Goal: Feedback & Contribution: Leave review/rating

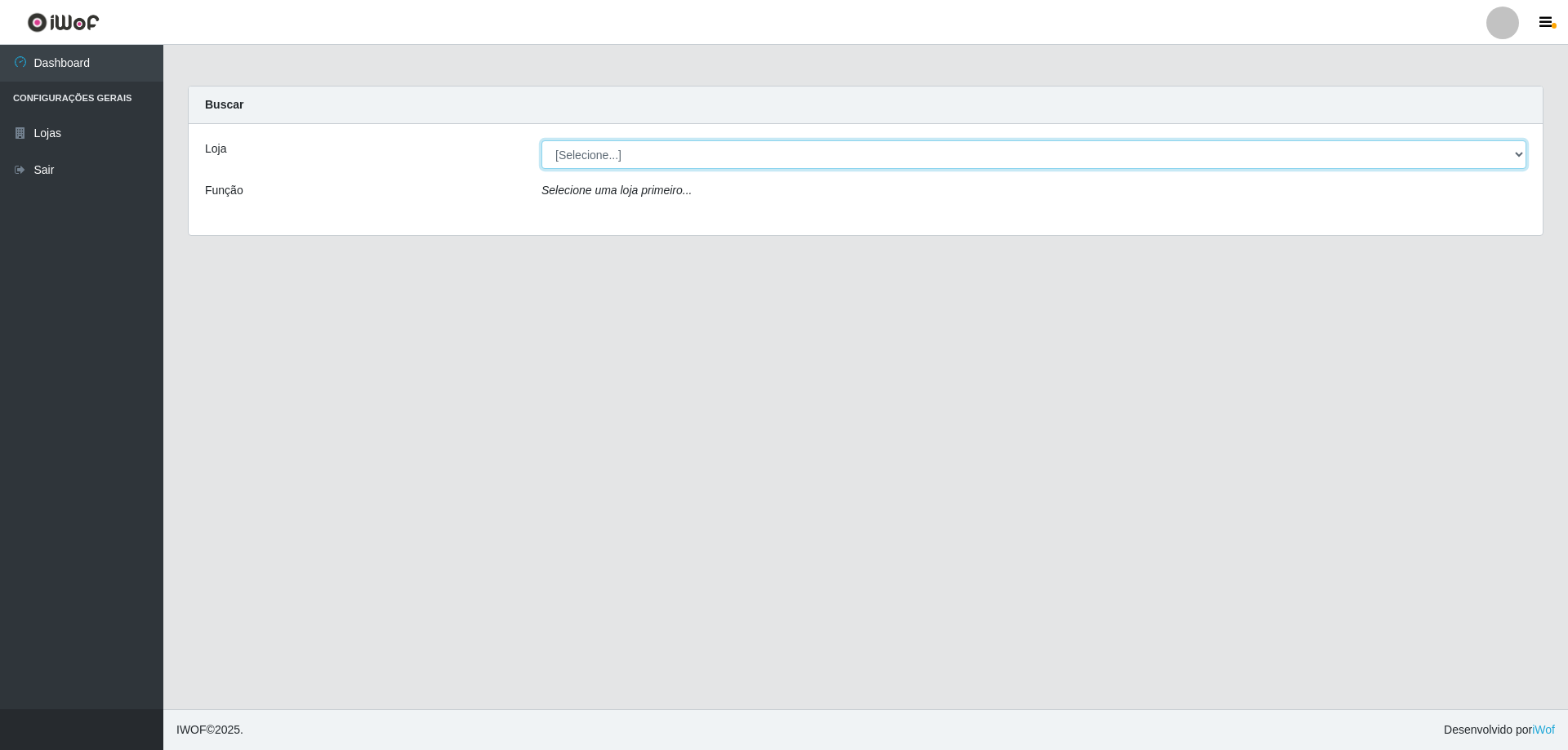
click at [862, 152] on select "[Selecione...] Atacado Vem - [STREET_ADDRESS]" at bounding box center [1033, 154] width 985 height 28
select select "461"
click at [542, 140] on select "[Selecione...] Atacado Vem - [STREET_ADDRESS]" at bounding box center [1033, 154] width 985 height 28
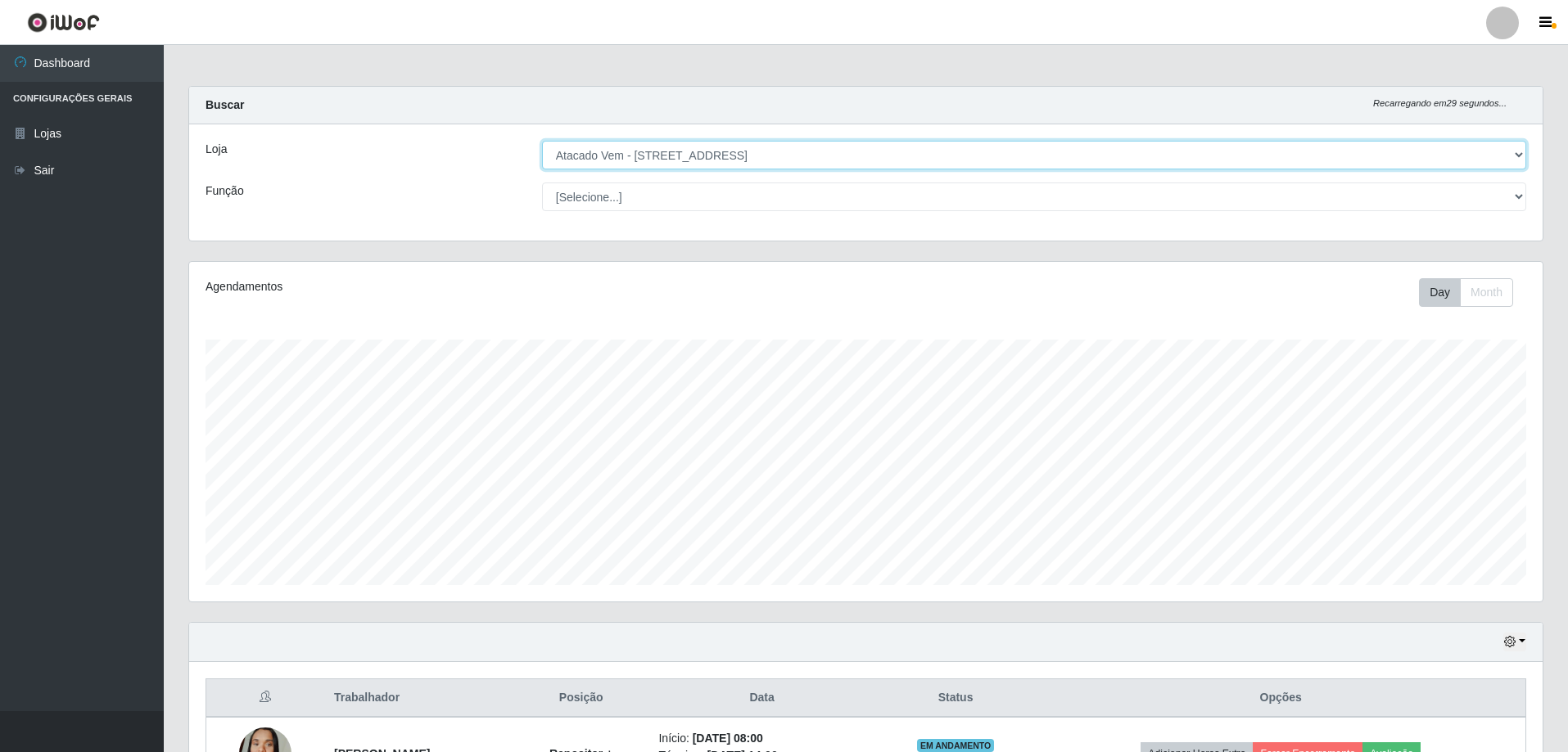
scroll to position [339, 1354]
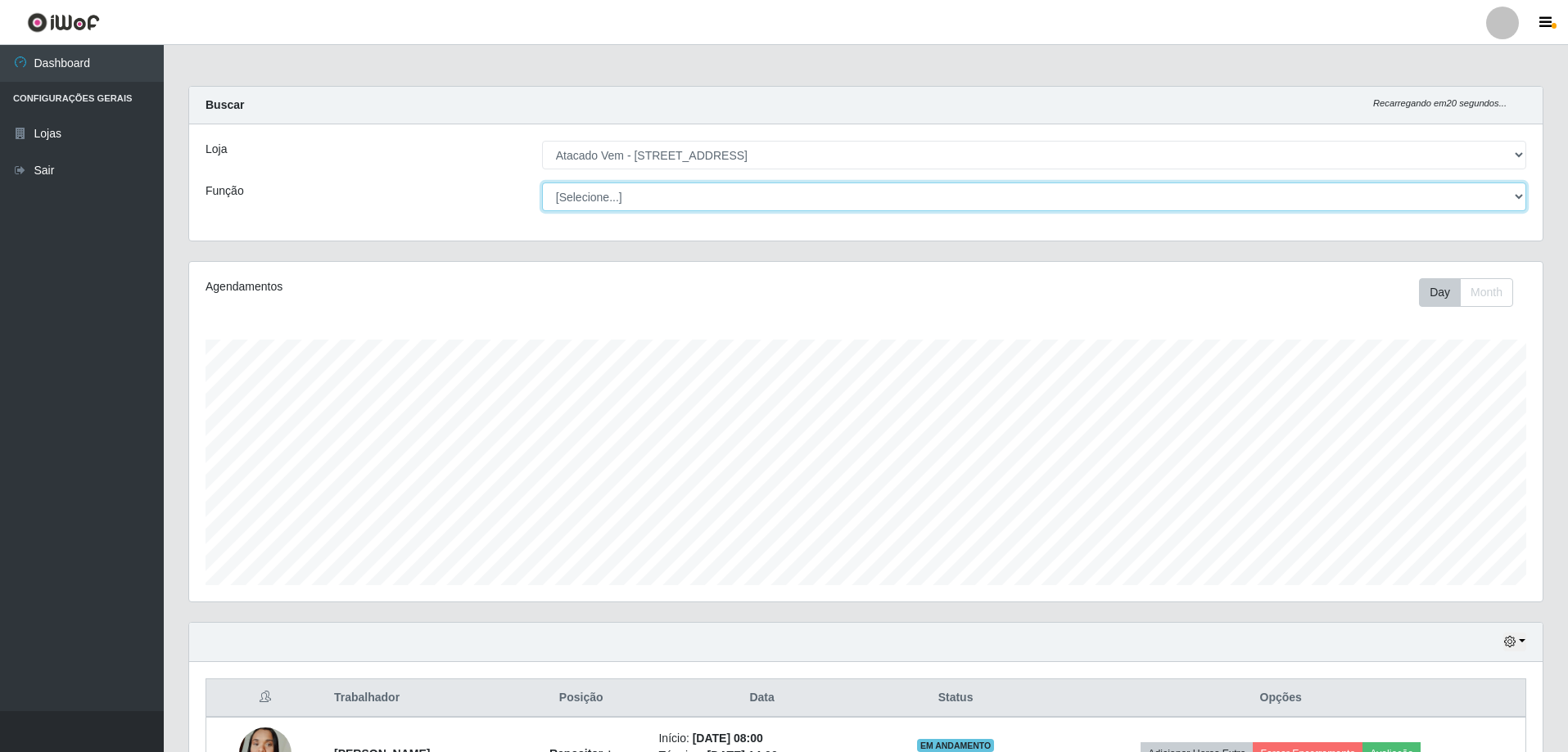
click at [585, 200] on select "[Selecione...] Carregador e Descarregador de Caminhão Carregador e Descarregado…" at bounding box center [1034, 197] width 984 height 28
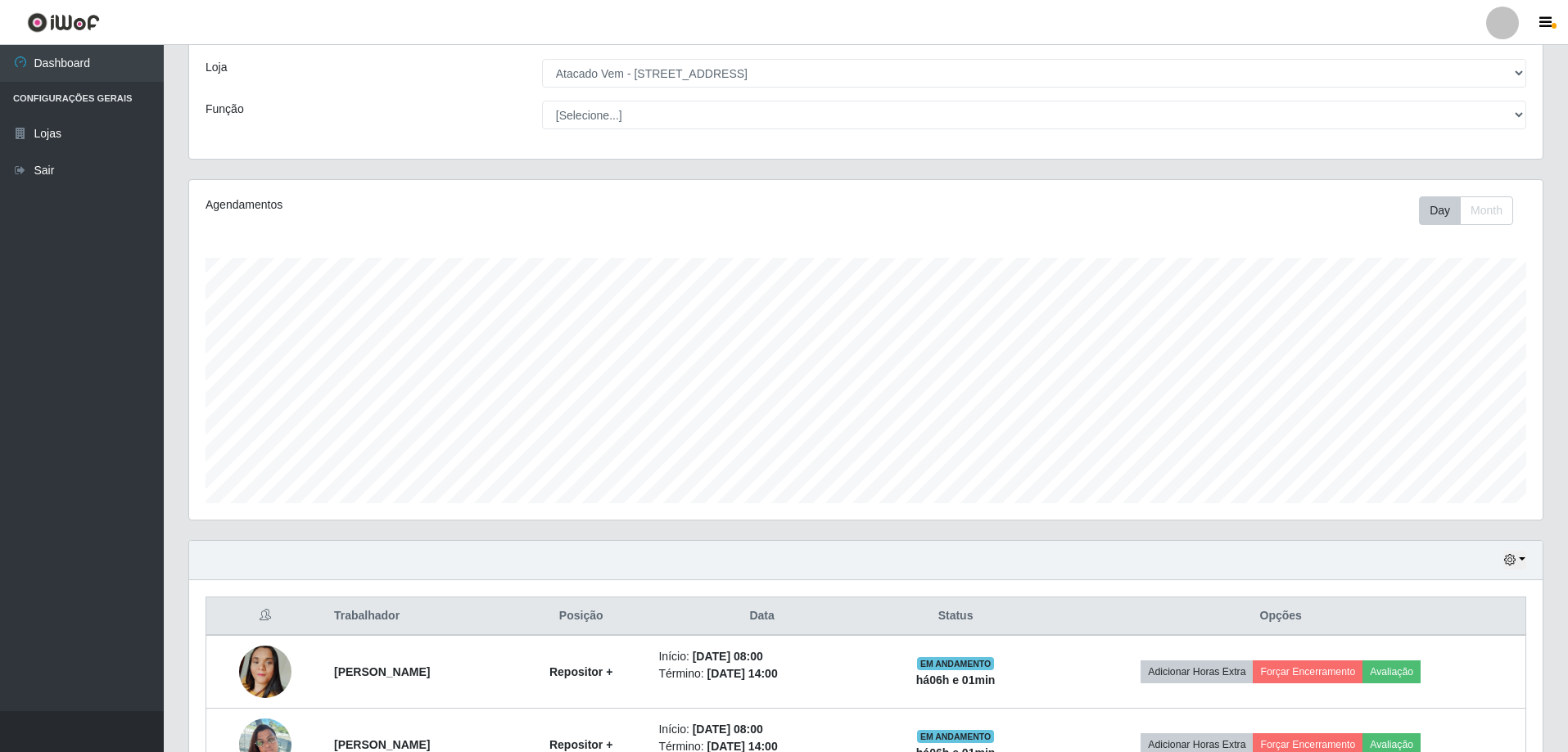
click at [1519, 195] on div "Carregando... Buscar Recarregando em 11 segundos... Loja [Selecione...] Atacado…" at bounding box center [866, 520] width 1355 height 1033
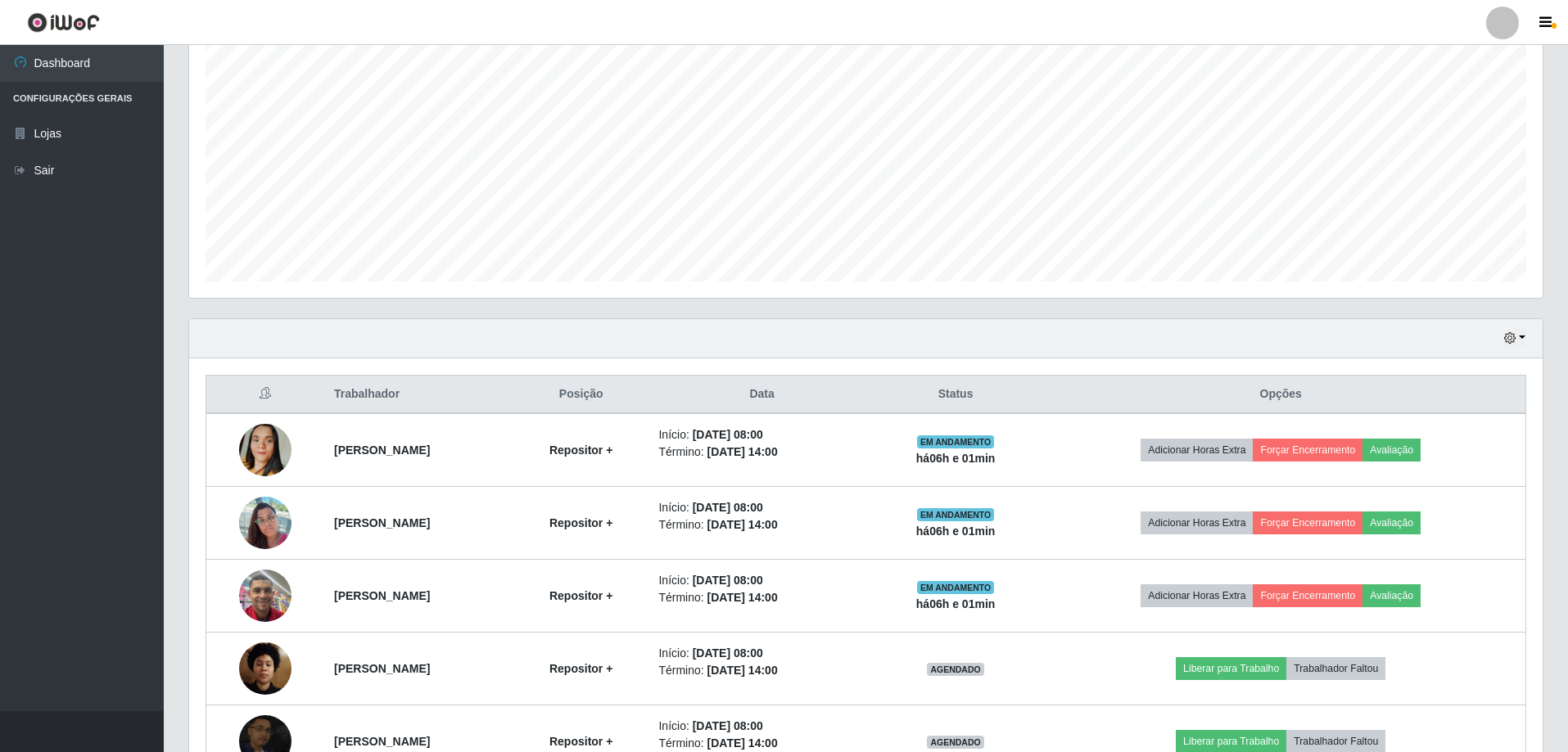
scroll to position [328, 0]
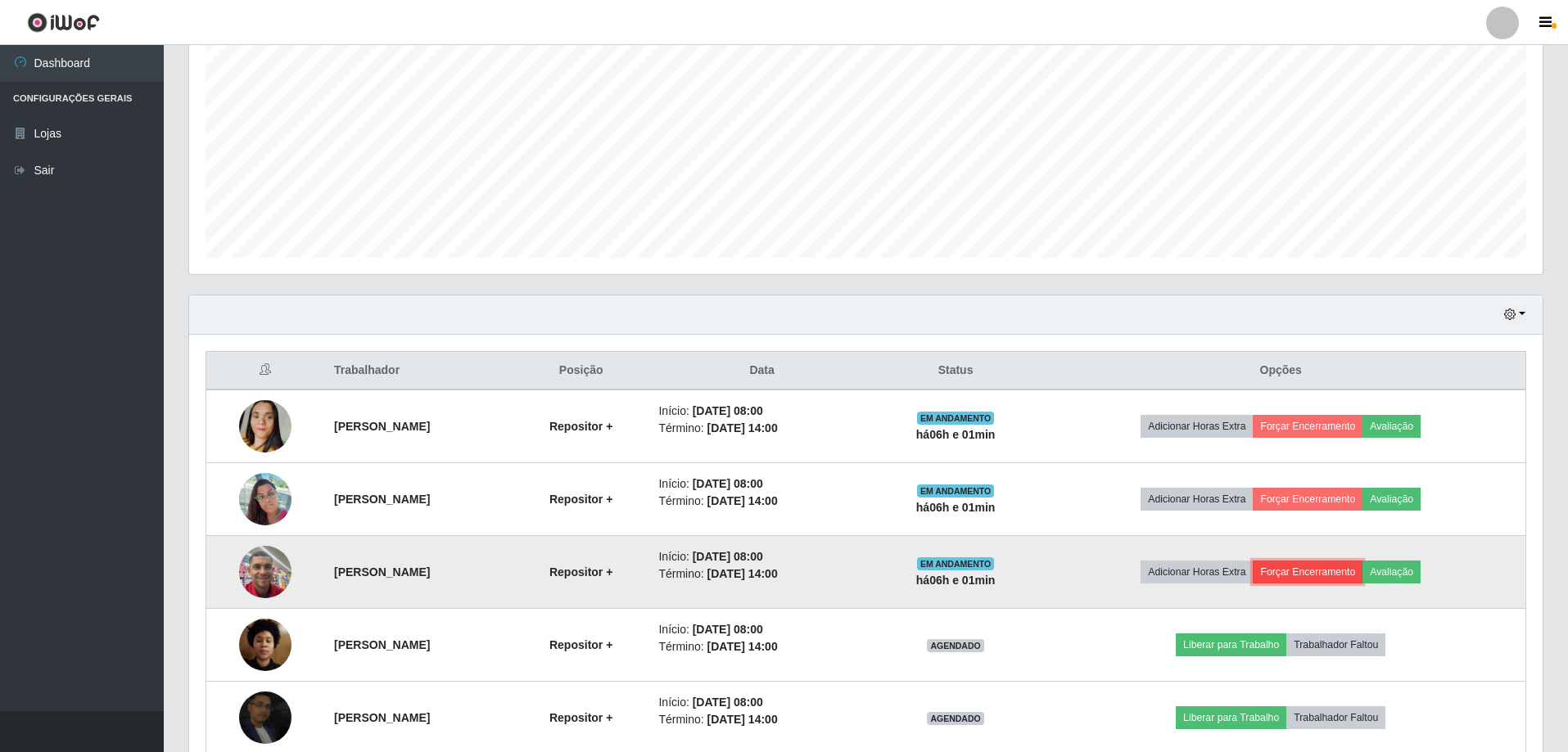
click at [1349, 573] on button "Forçar Encerramento" at bounding box center [1308, 571] width 110 height 22
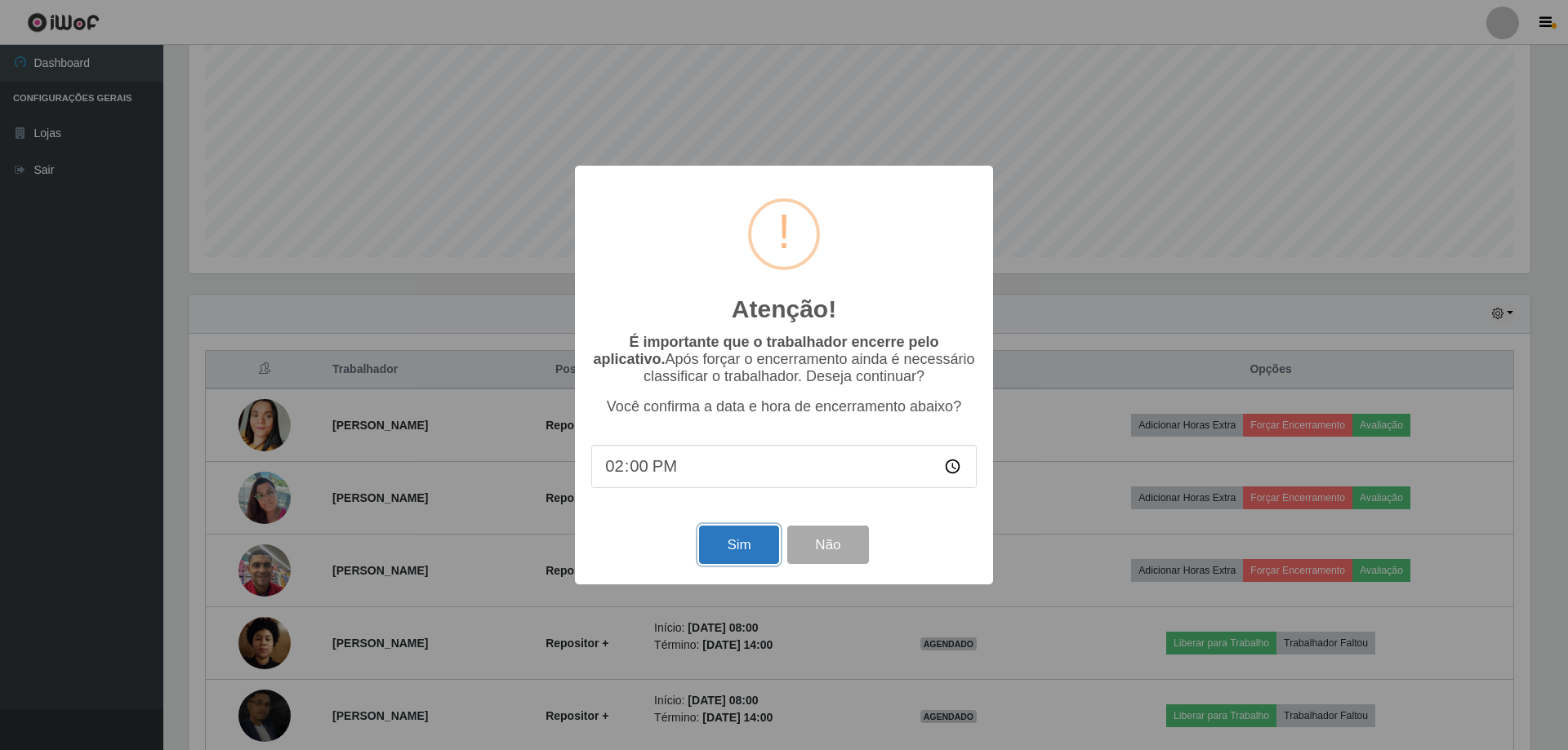
click at [740, 550] on button "Sim" at bounding box center [738, 544] width 79 height 38
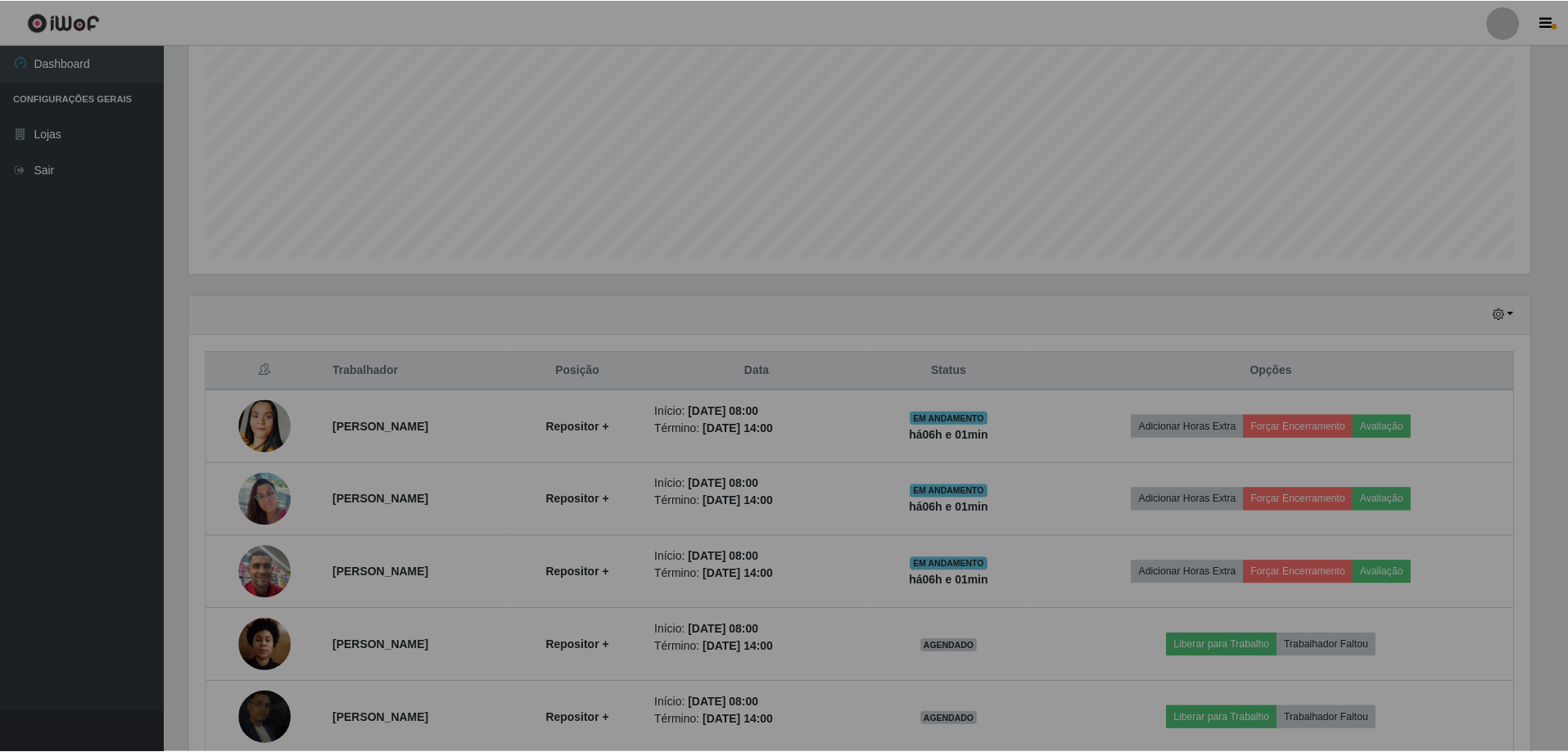
scroll to position [339, 1354]
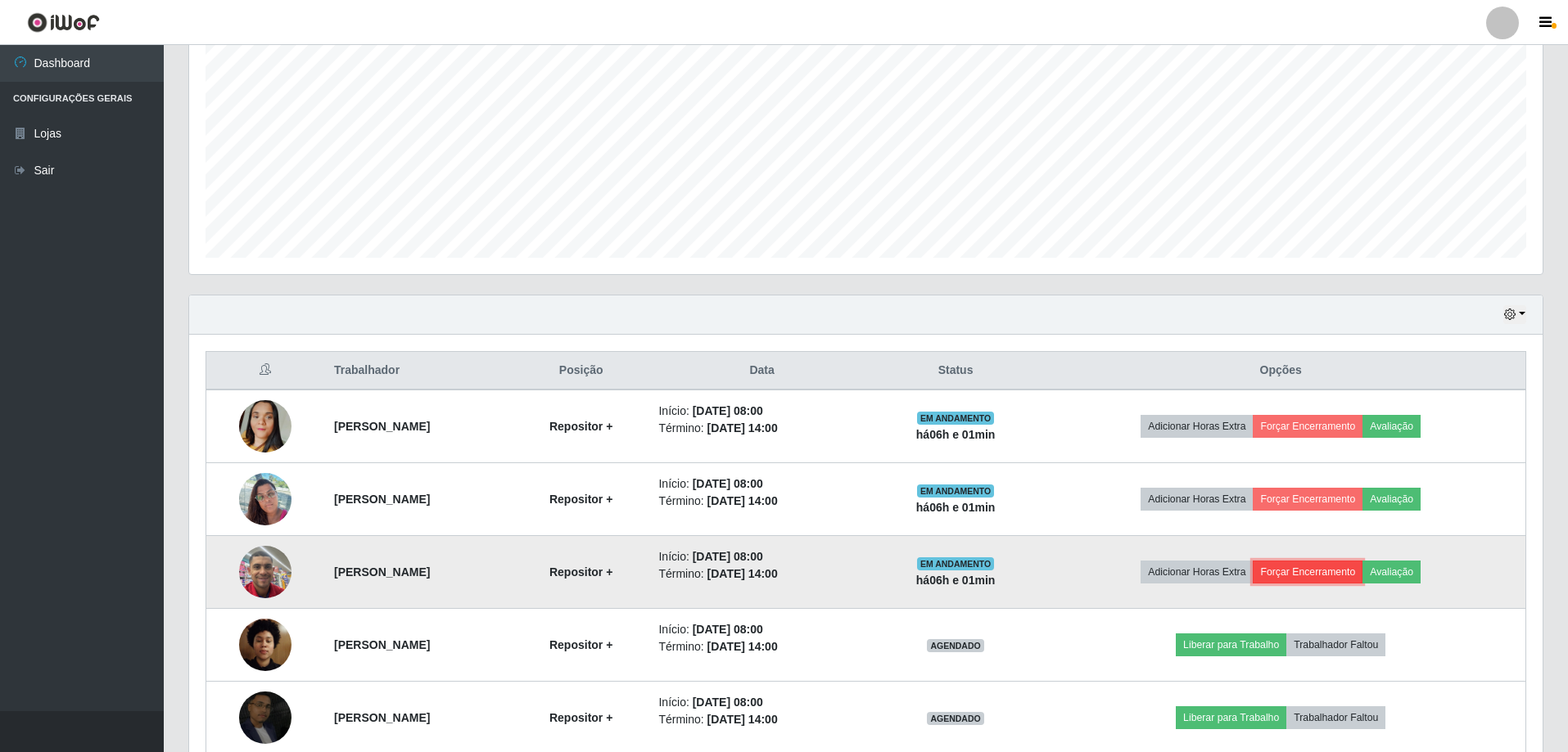
click at [1349, 567] on button "Forçar Encerramento" at bounding box center [1308, 571] width 110 height 22
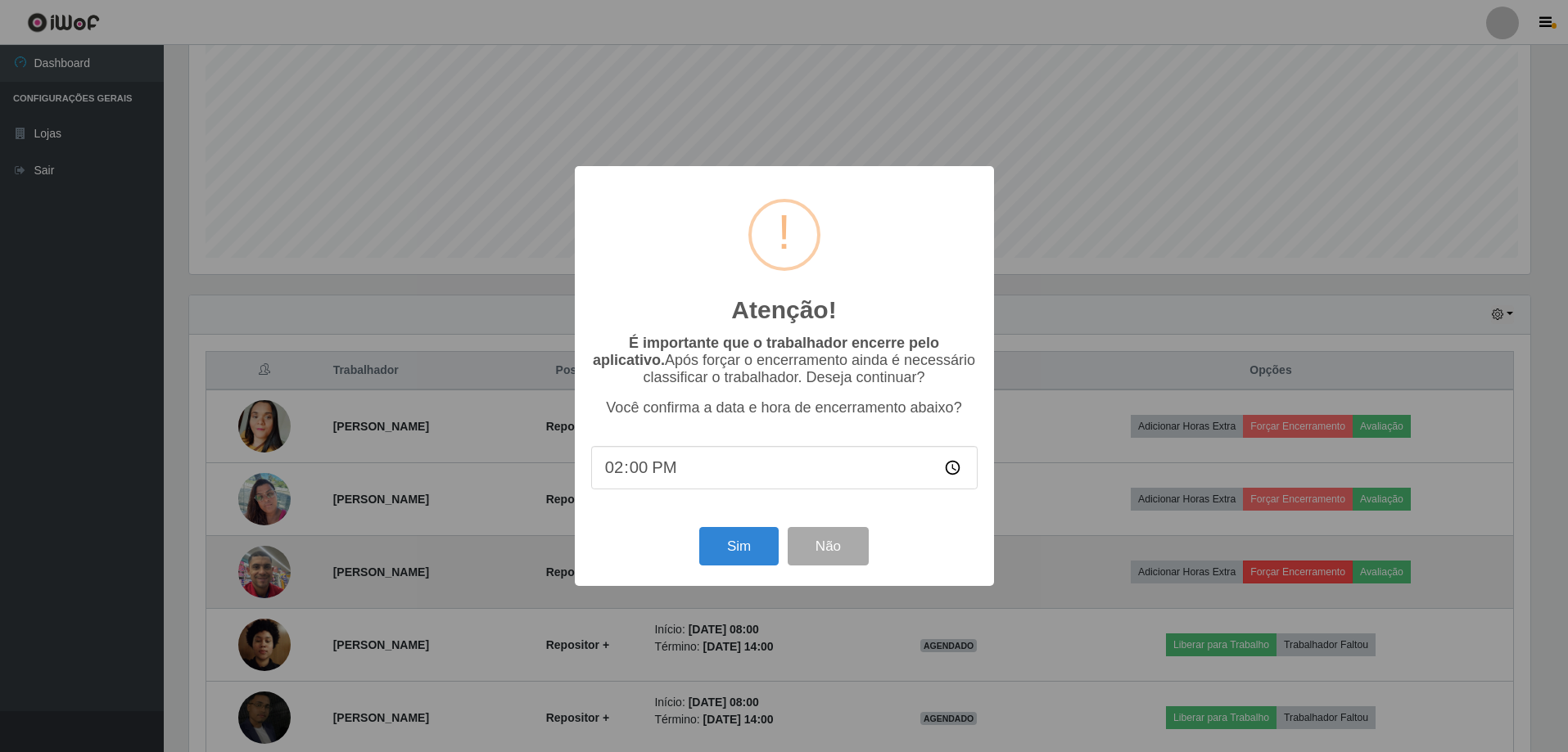
scroll to position [339, 1345]
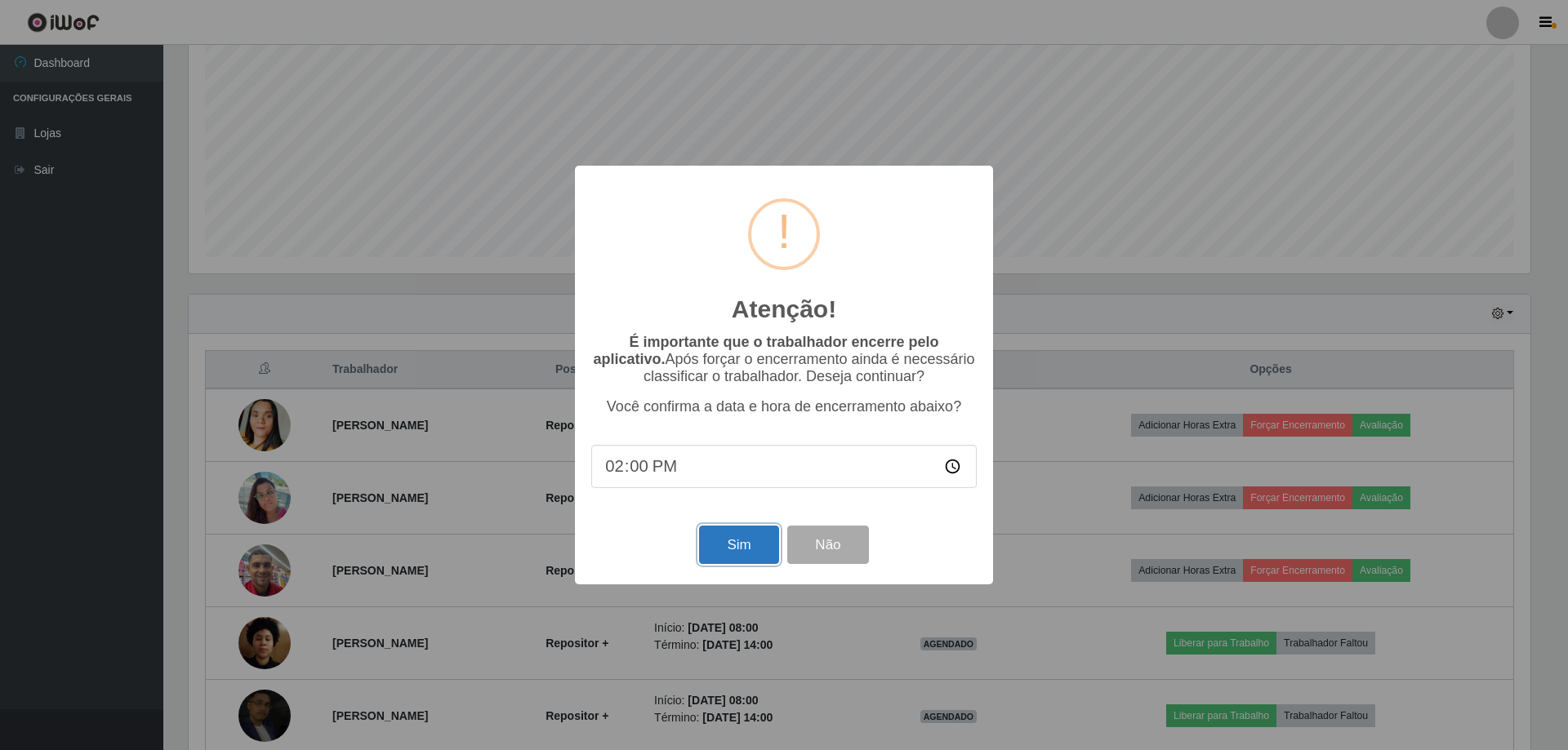
click at [756, 548] on button "Sim" at bounding box center [738, 544] width 79 height 38
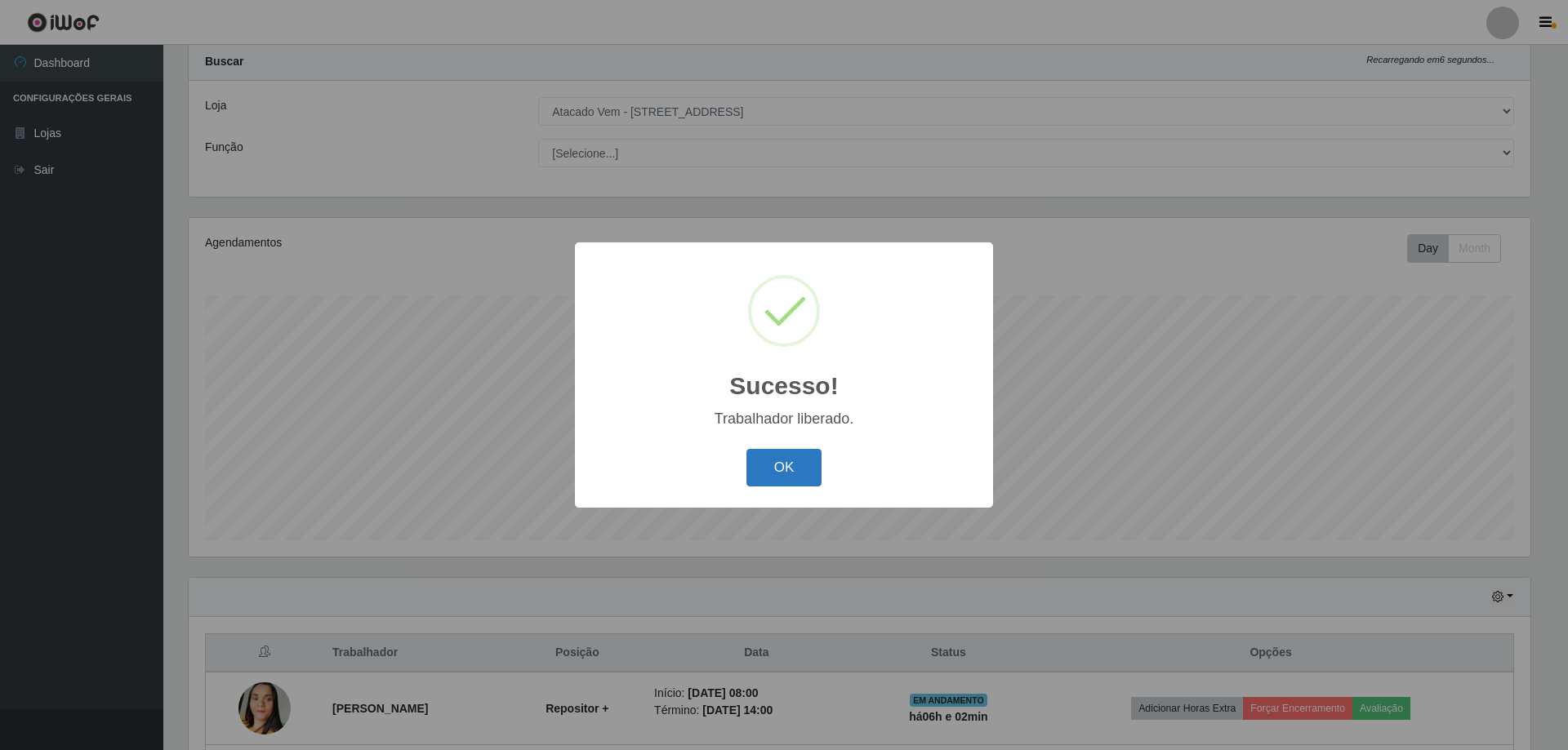
click at [789, 467] on button "OK" at bounding box center [784, 467] width 76 height 38
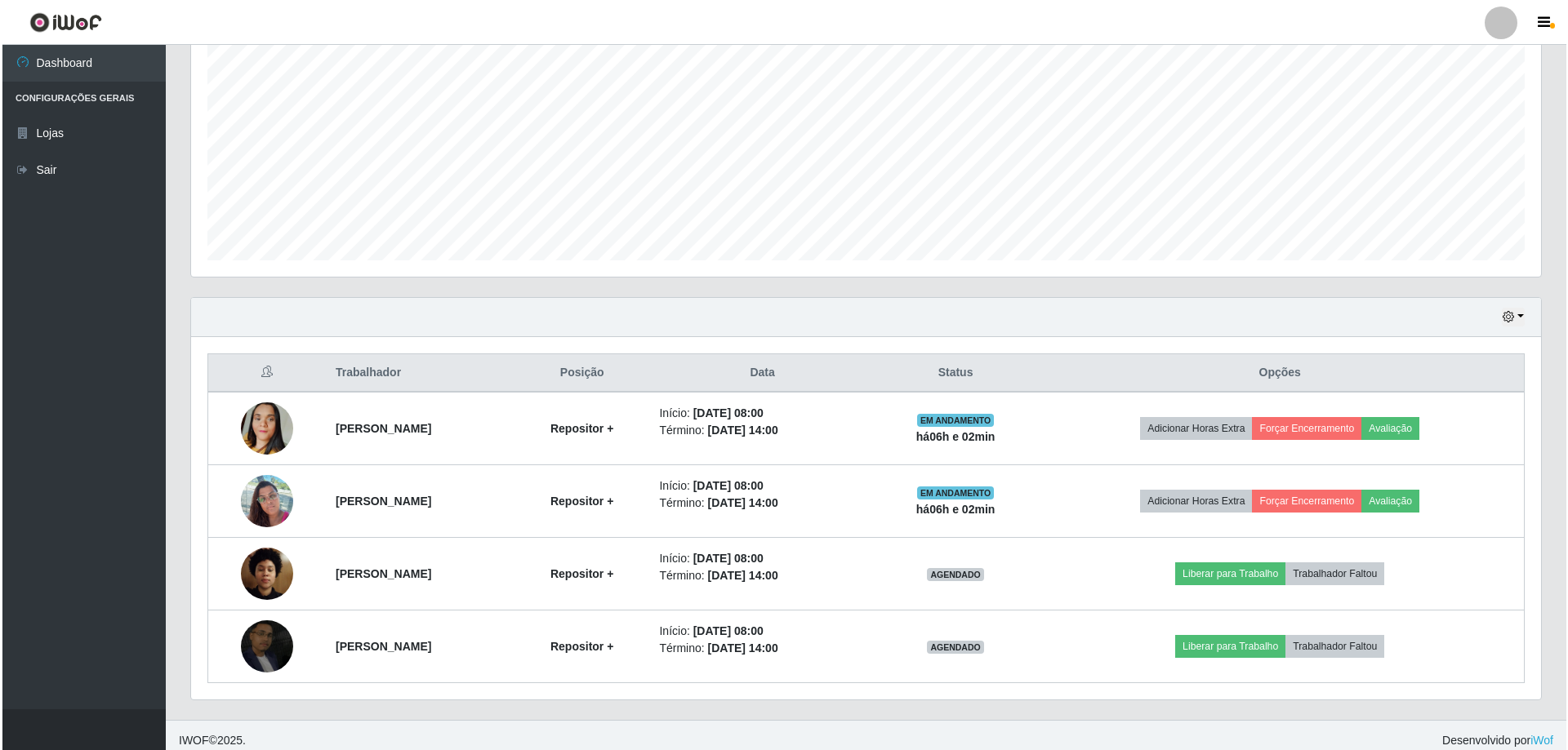
scroll to position [334, 0]
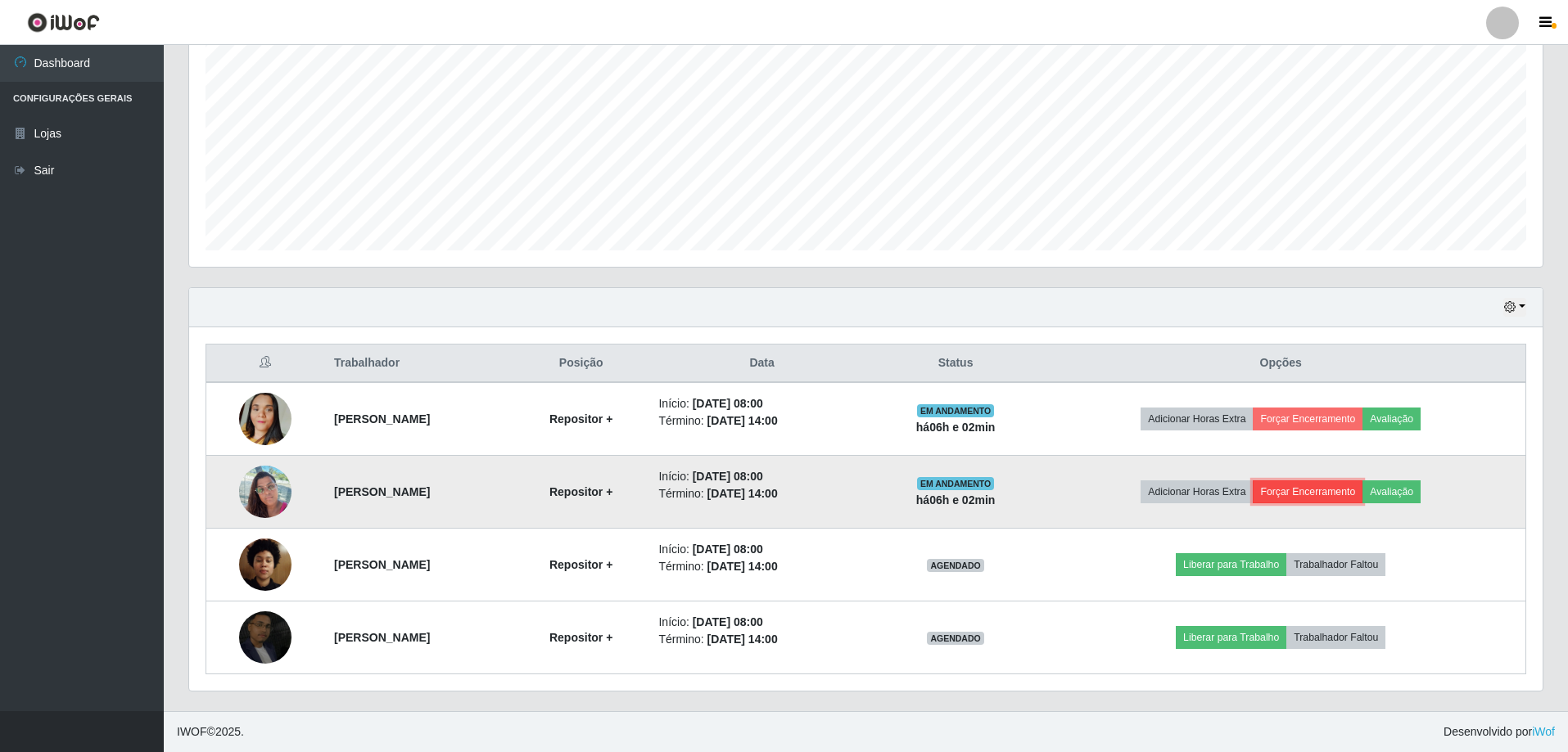
click at [1355, 491] on button "Forçar Encerramento" at bounding box center [1308, 491] width 110 height 22
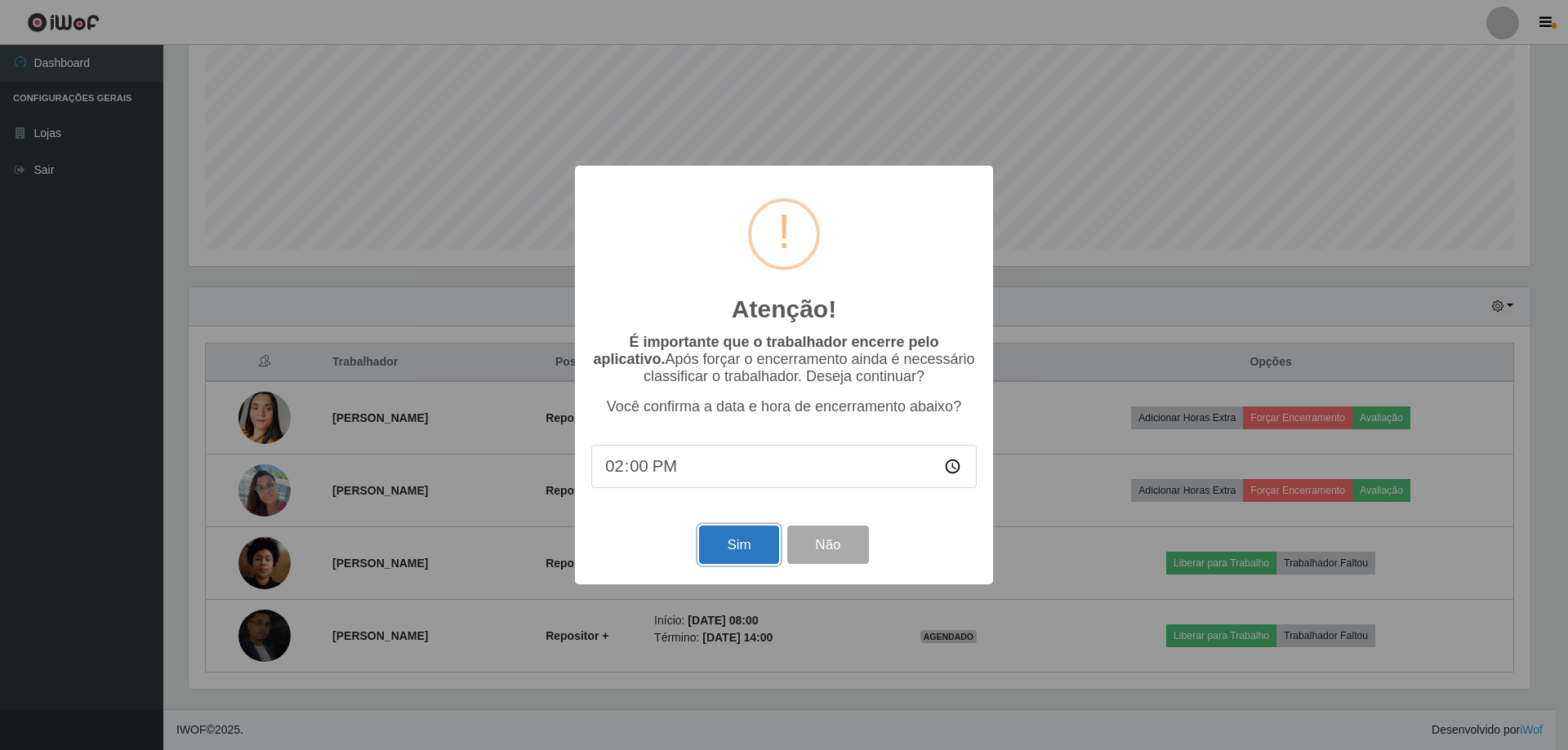
click at [754, 555] on button "Sim" at bounding box center [738, 544] width 79 height 38
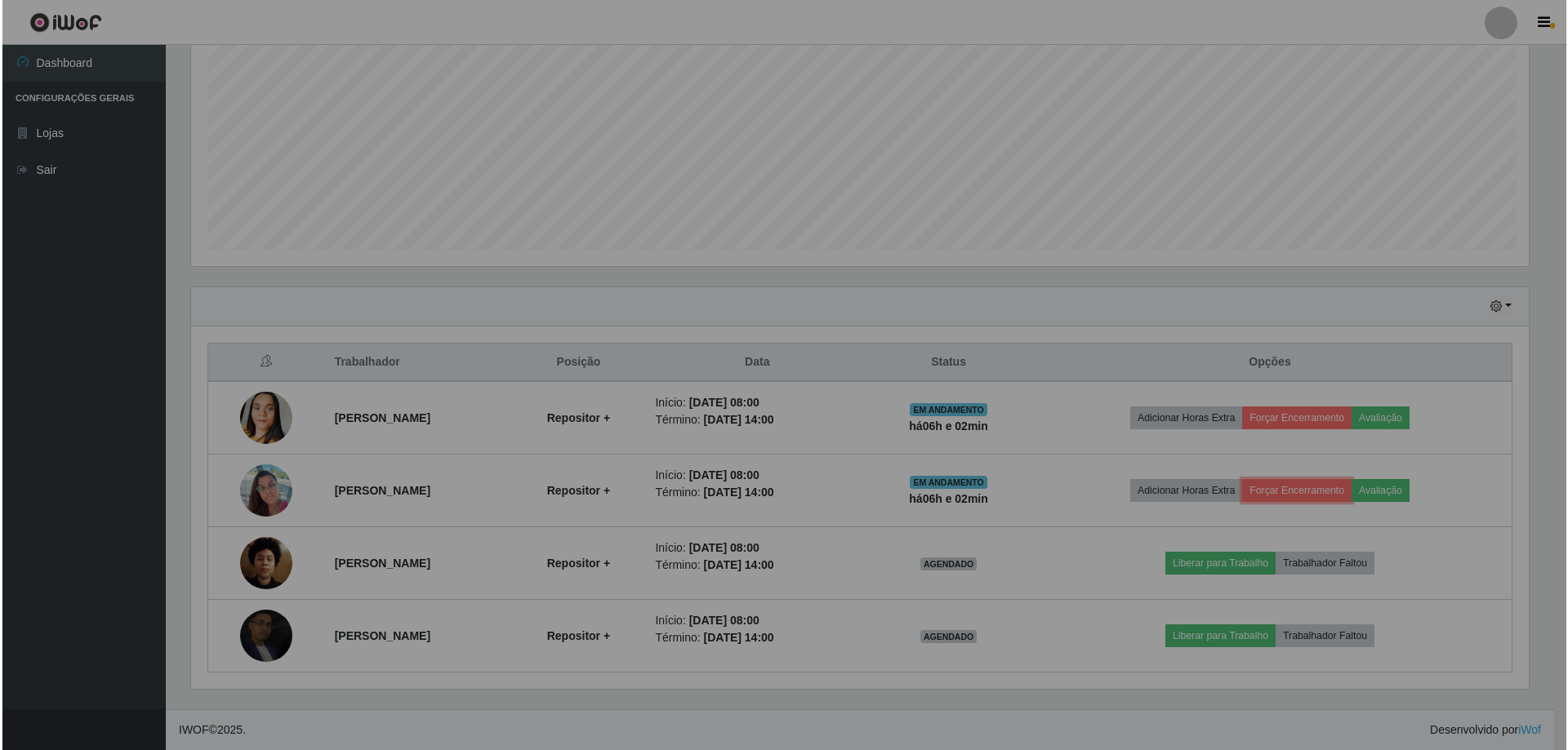
scroll to position [338, 1350]
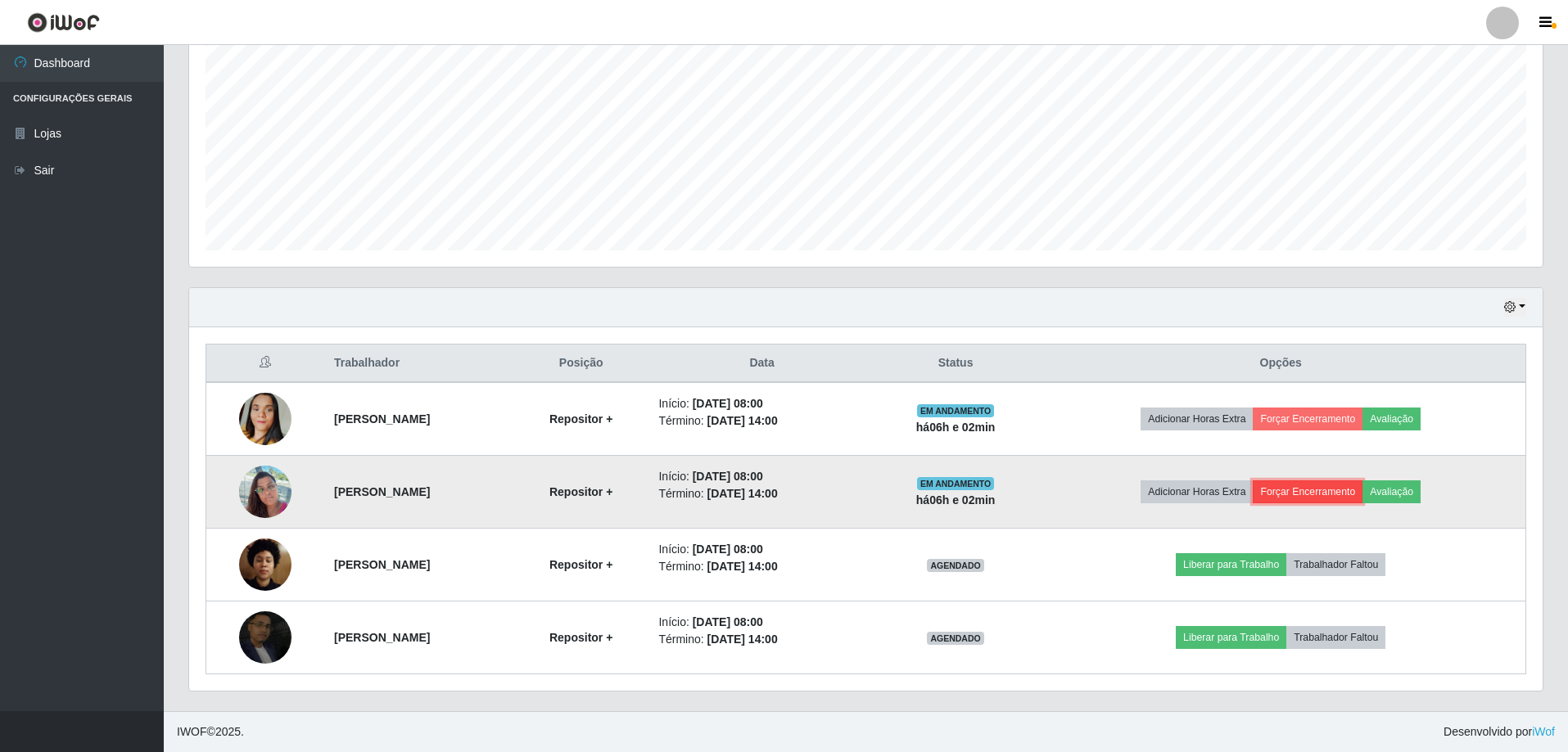
click at [1348, 494] on button "Forçar Encerramento" at bounding box center [1308, 491] width 110 height 22
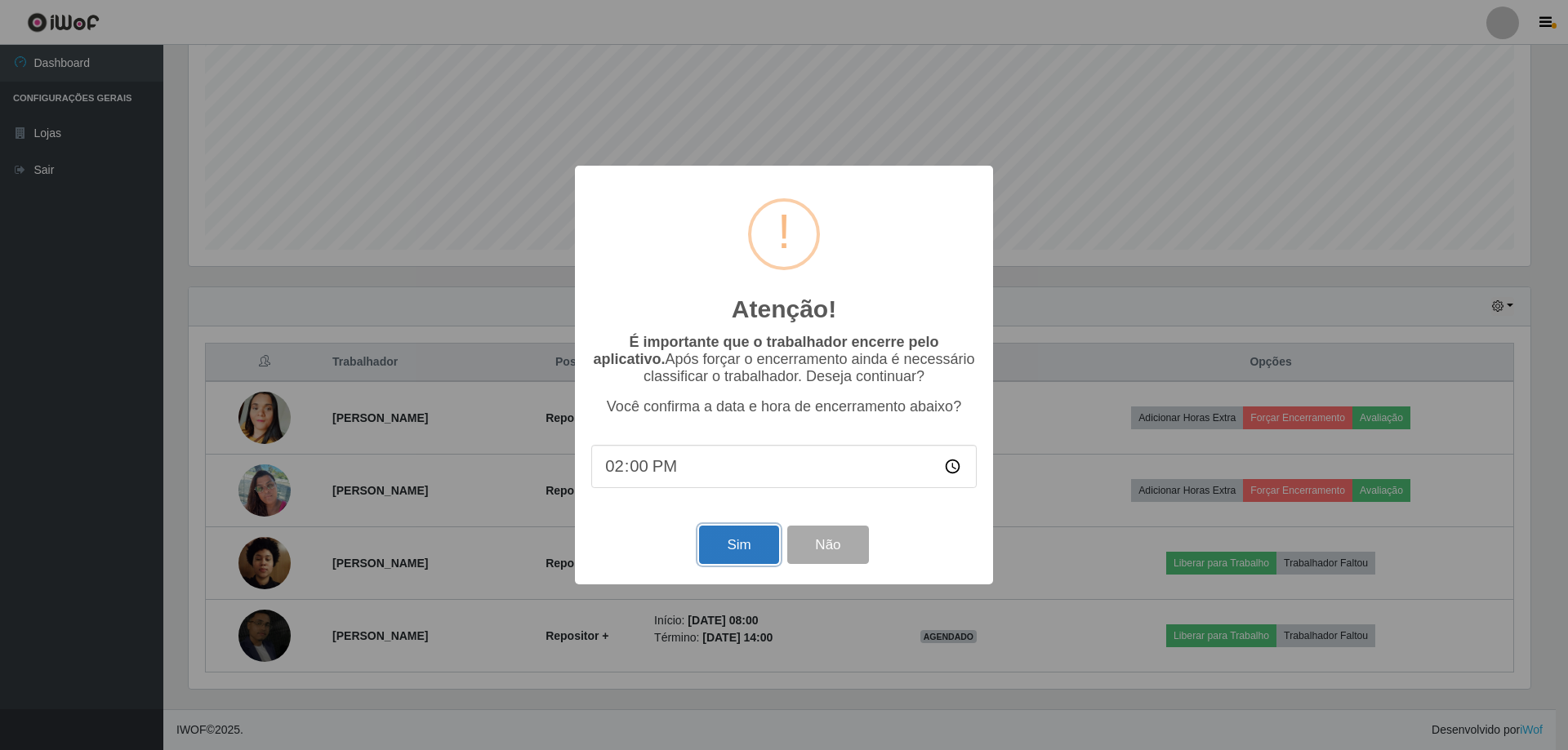
click at [730, 551] on button "Sim" at bounding box center [738, 544] width 79 height 38
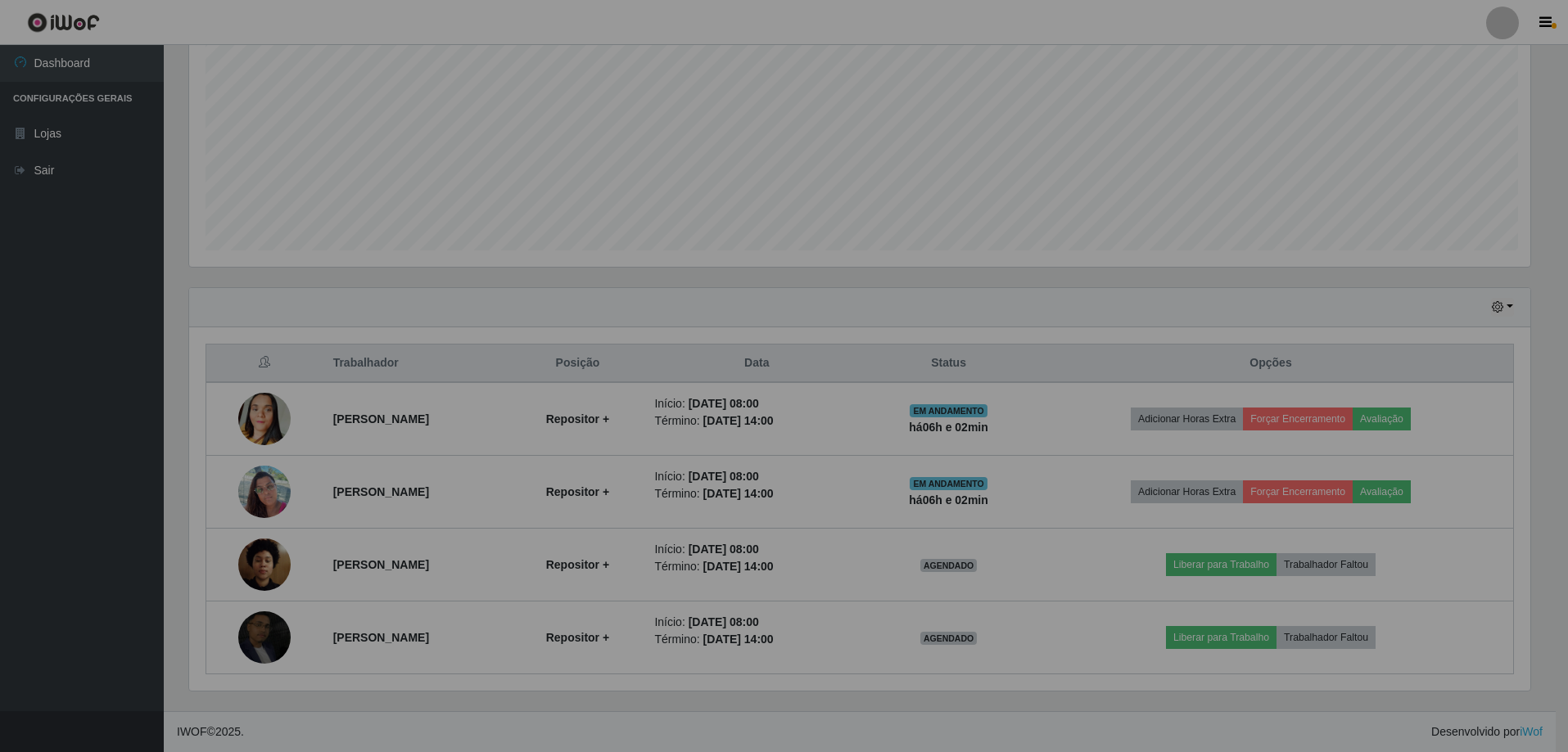
scroll to position [339, 1354]
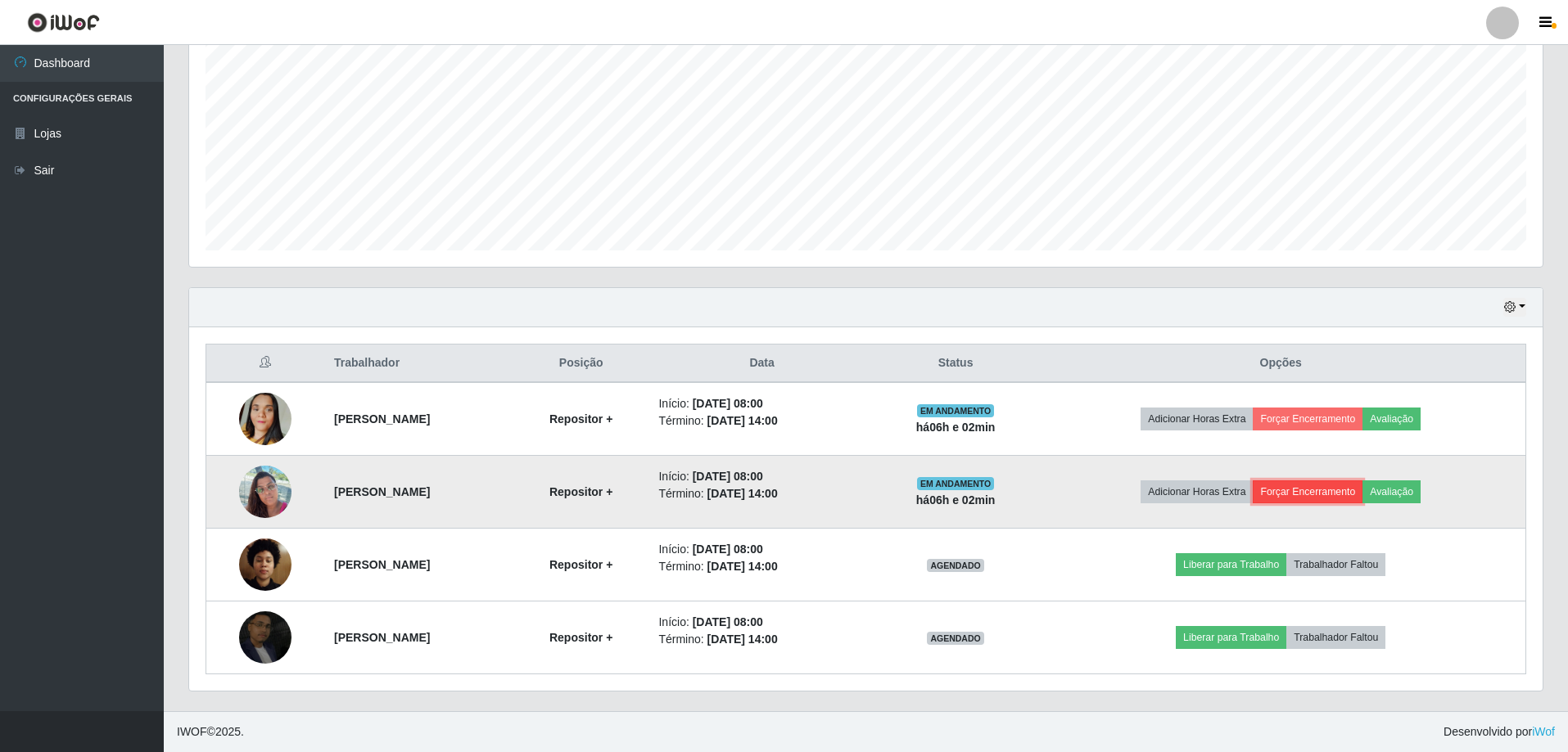
click at [1333, 489] on button "Forçar Encerramento" at bounding box center [1308, 491] width 110 height 22
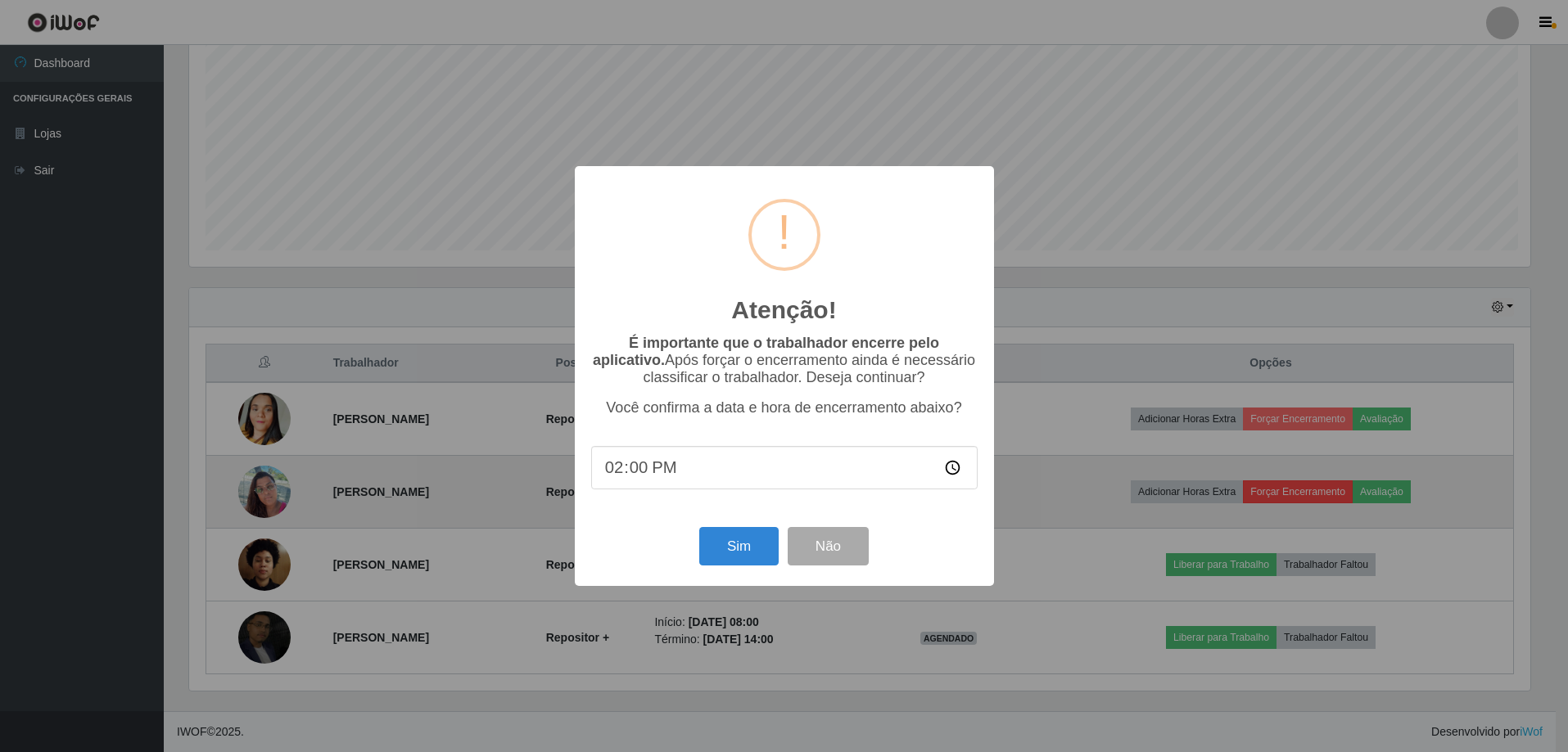
scroll to position [339, 1345]
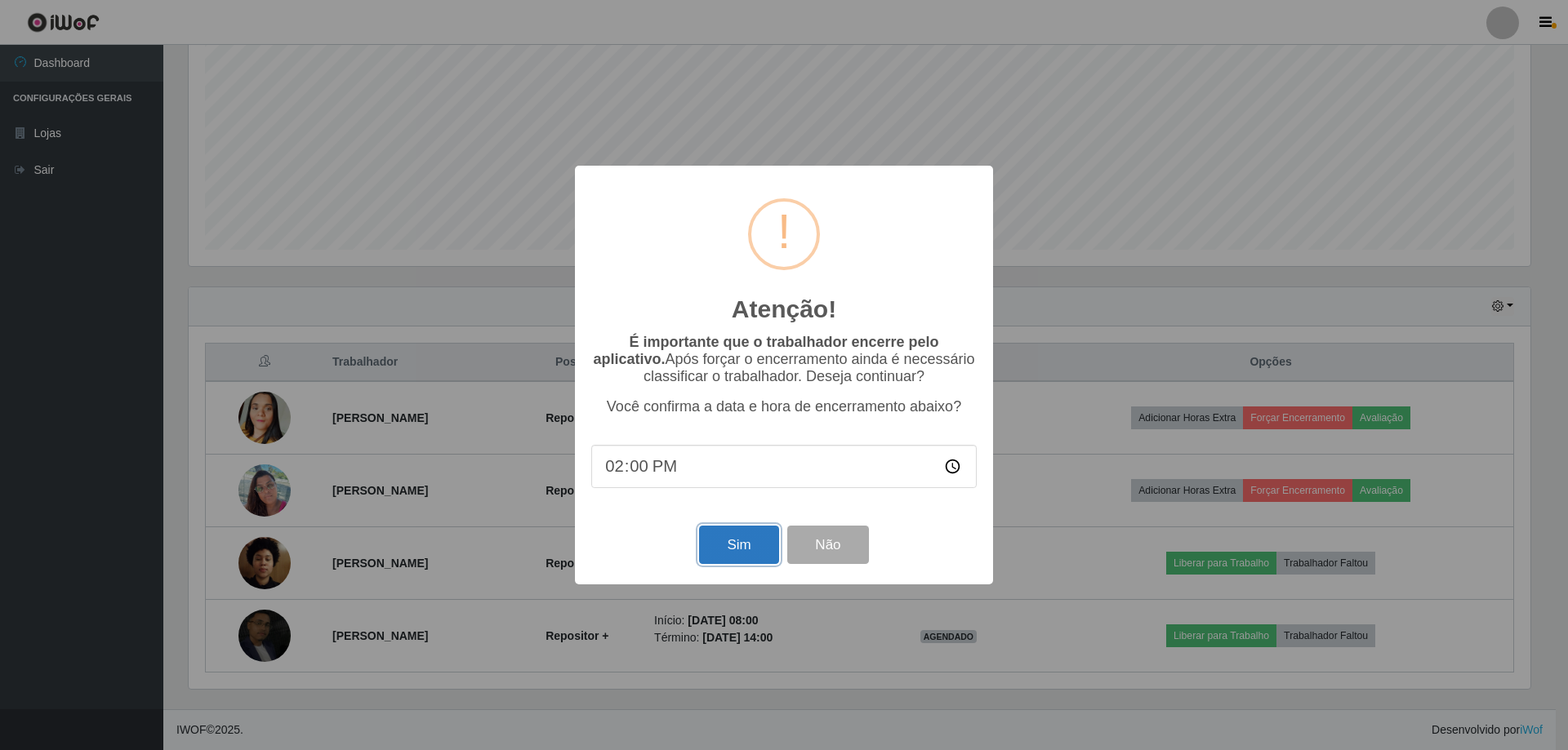
click at [752, 548] on button "Sim" at bounding box center [738, 544] width 79 height 38
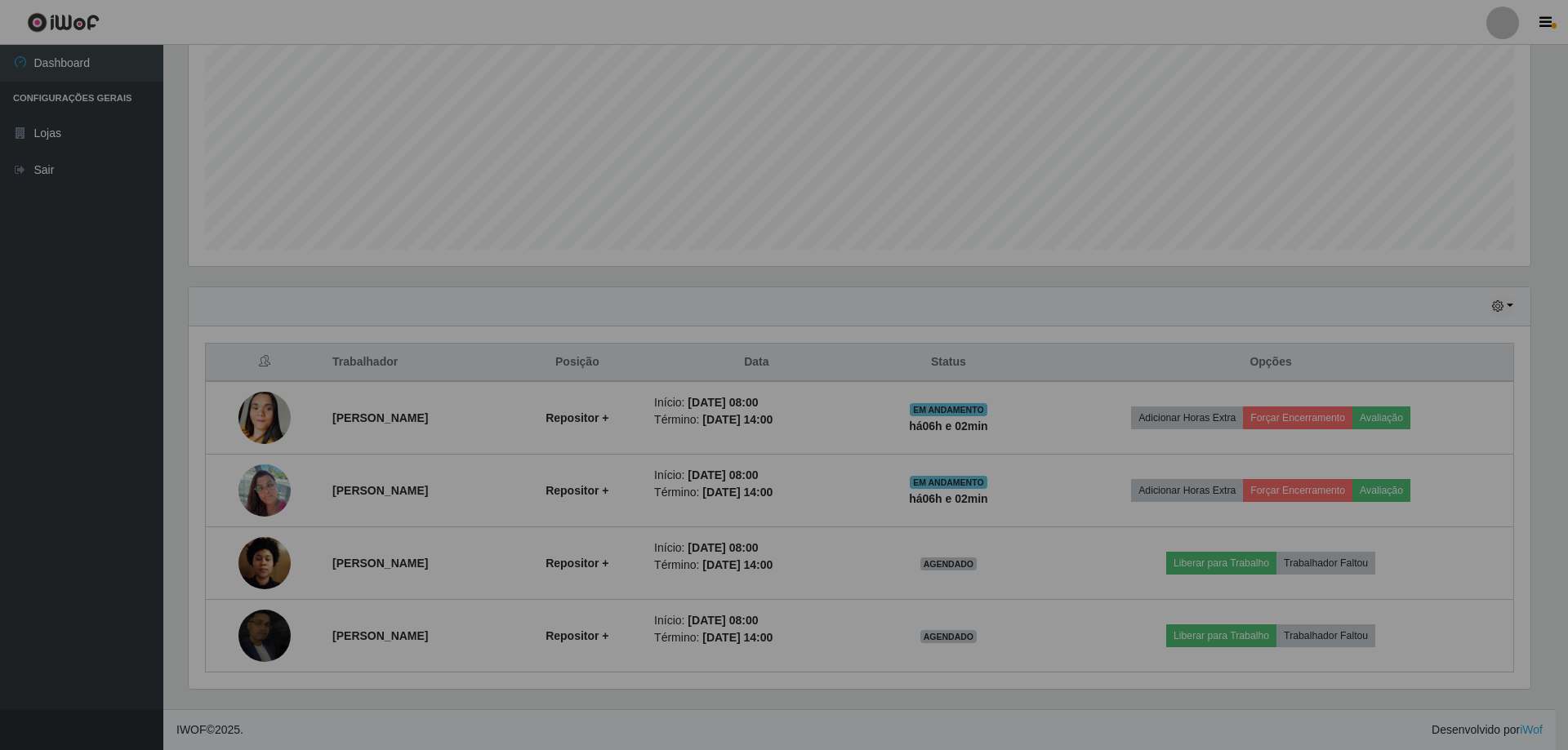
scroll to position [338, 1350]
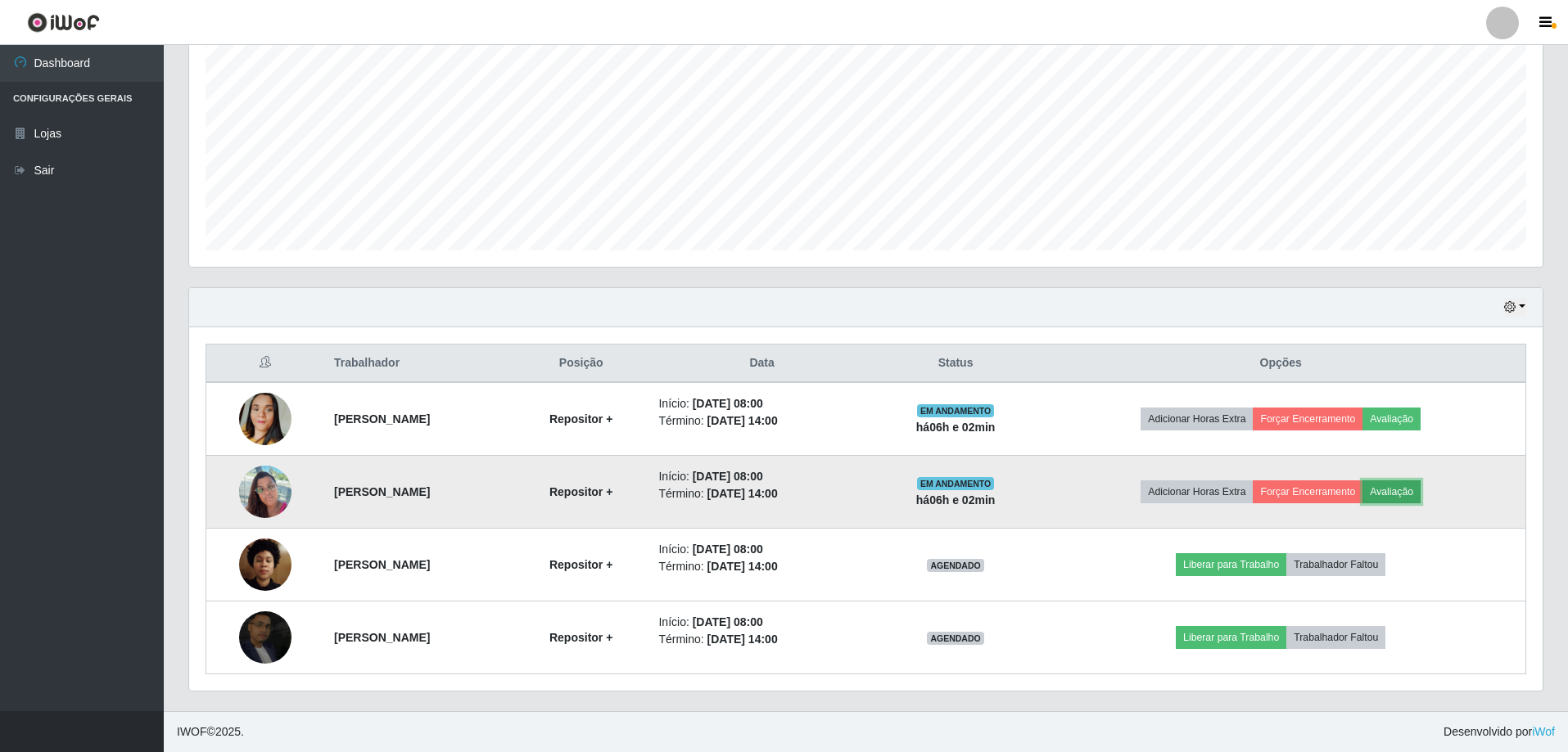
click at [1417, 497] on button "Avaliação" at bounding box center [1391, 491] width 58 height 22
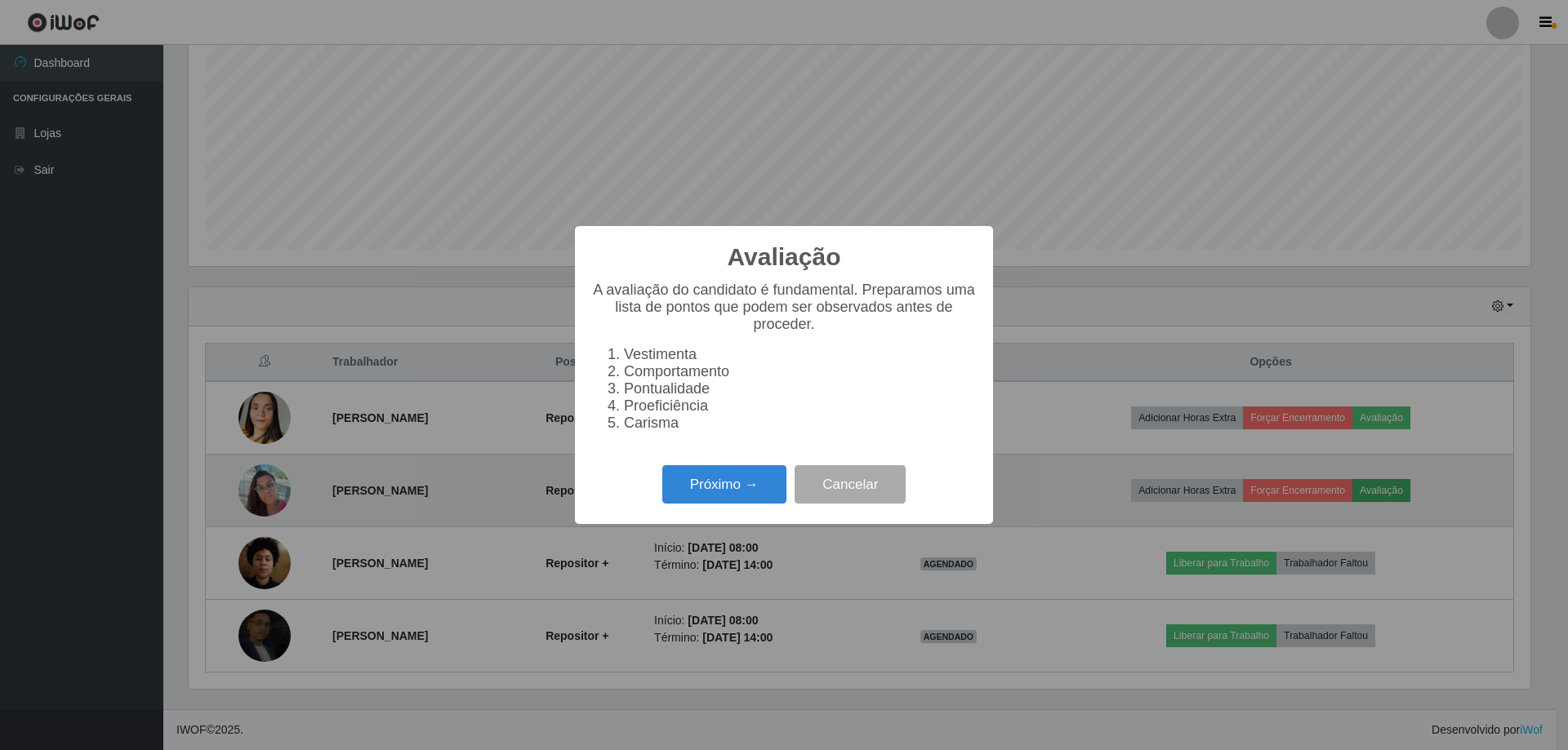
scroll to position [338, 1342]
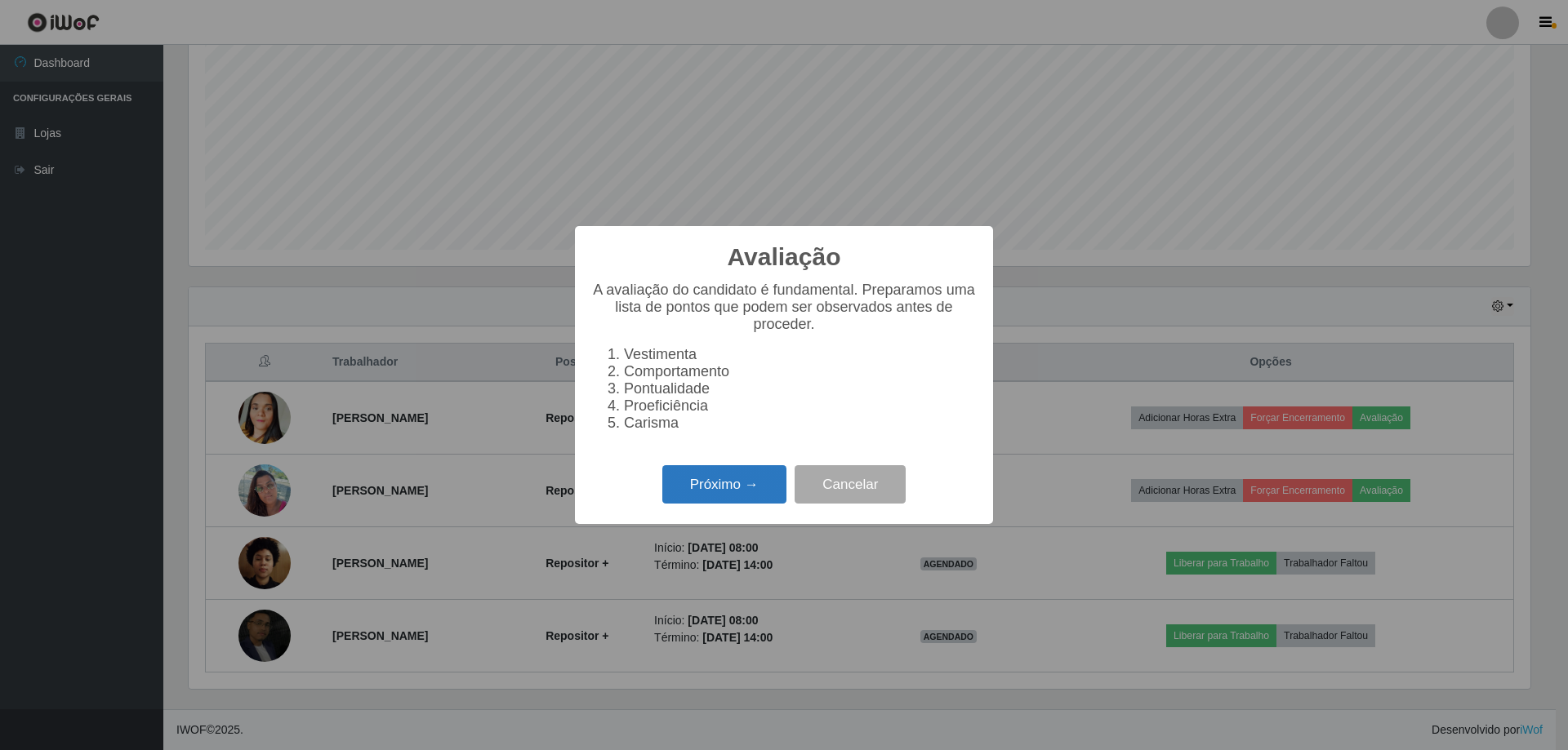
click at [745, 500] on button "Próximo →" at bounding box center [724, 484] width 124 height 38
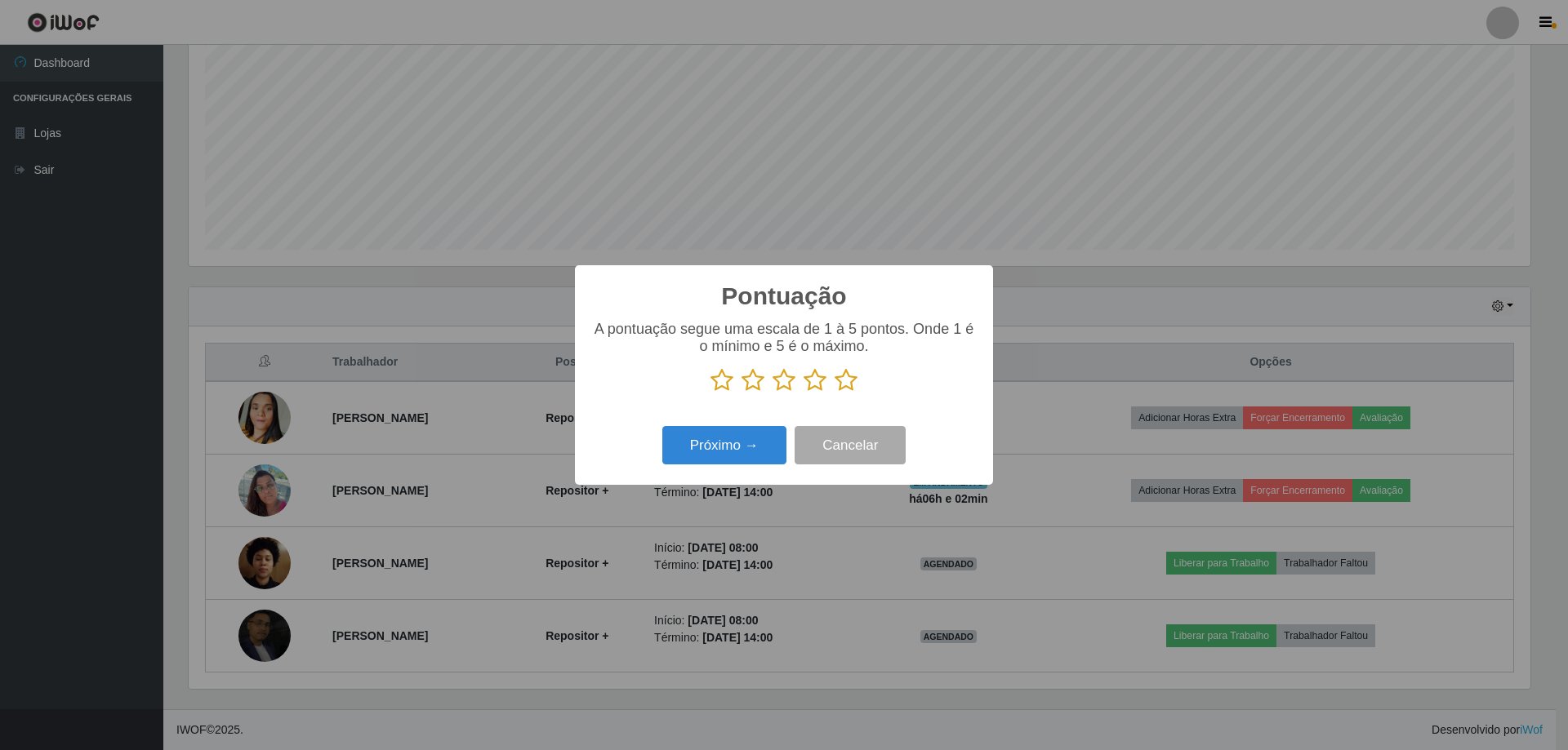
scroll to position [816010, 815374]
click at [841, 383] on icon at bounding box center [845, 380] width 22 height 24
click at [834, 393] on input "radio" at bounding box center [834, 393] width 0 height 0
click at [754, 447] on button "Próximo →" at bounding box center [724, 445] width 124 height 38
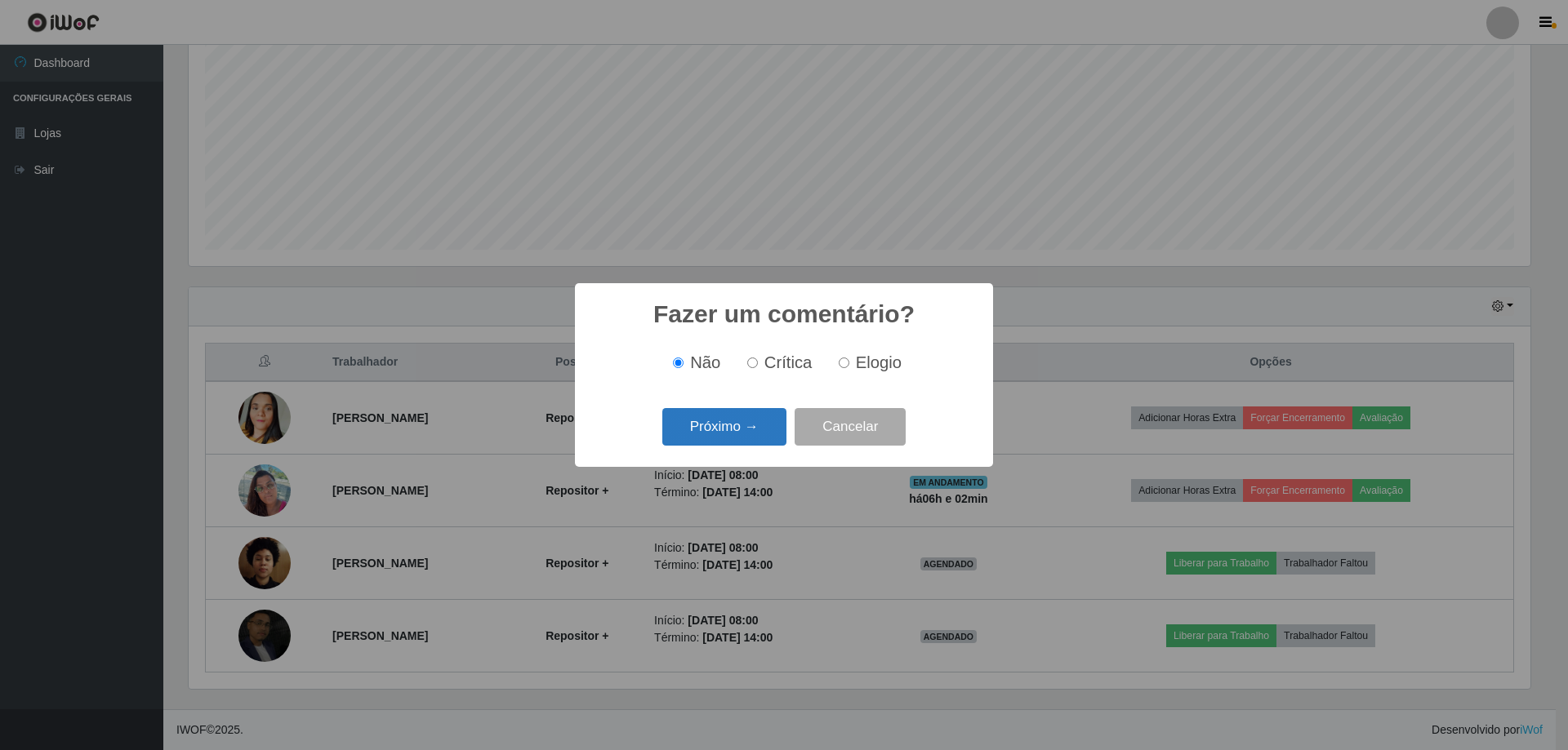
click at [754, 432] on button "Próximo →" at bounding box center [724, 427] width 124 height 38
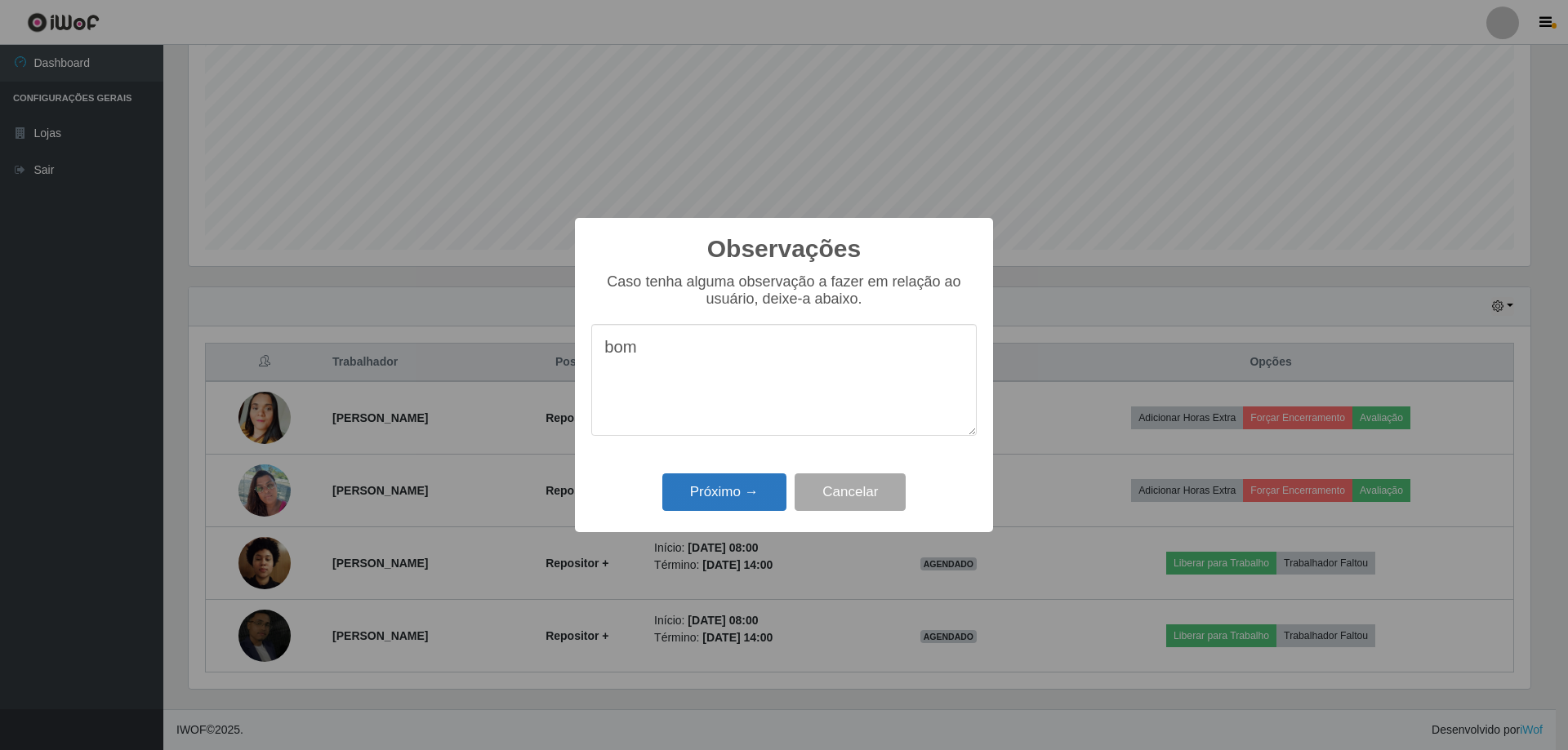
type textarea "bom"
click at [756, 498] on button "Próximo →" at bounding box center [724, 492] width 124 height 38
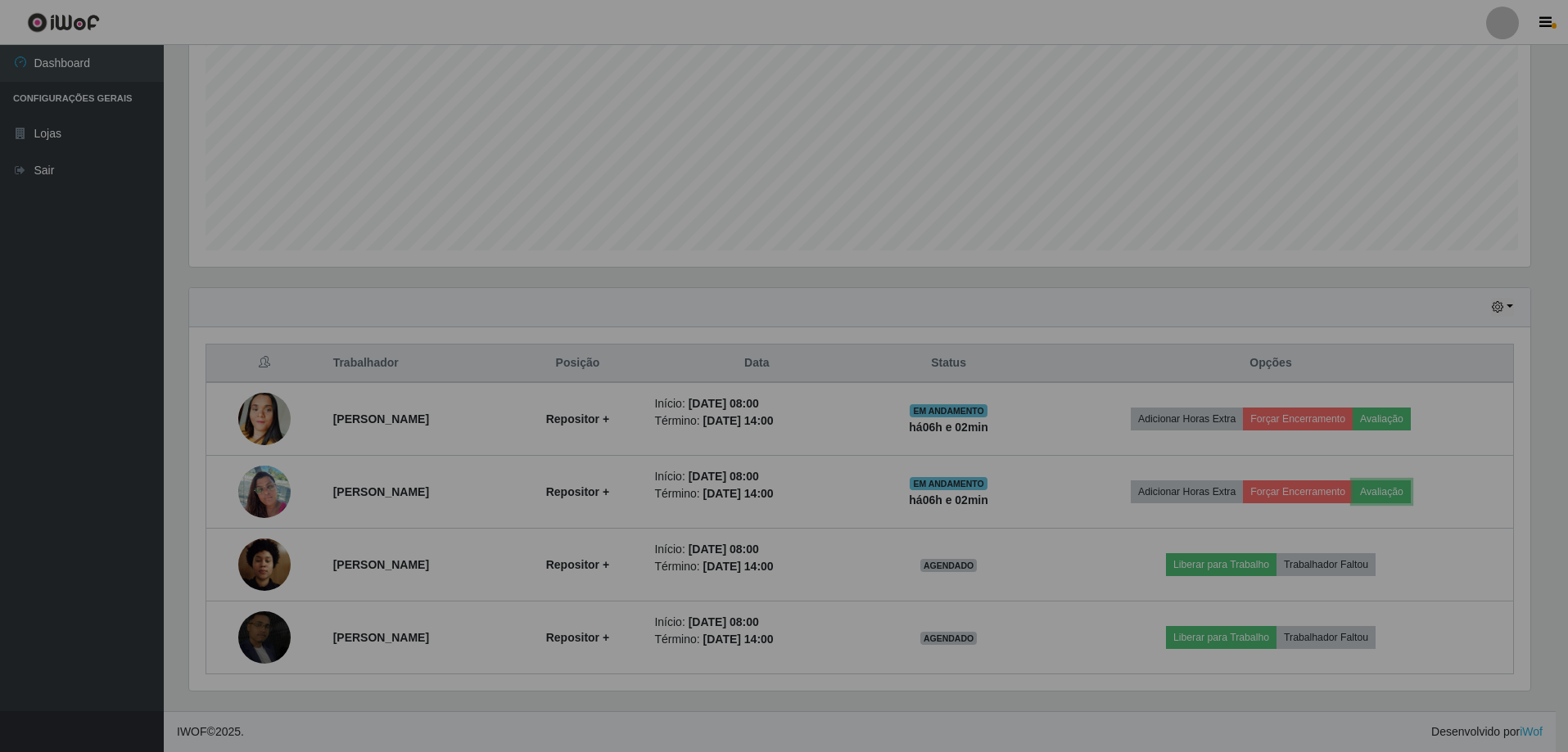
scroll to position [339, 1354]
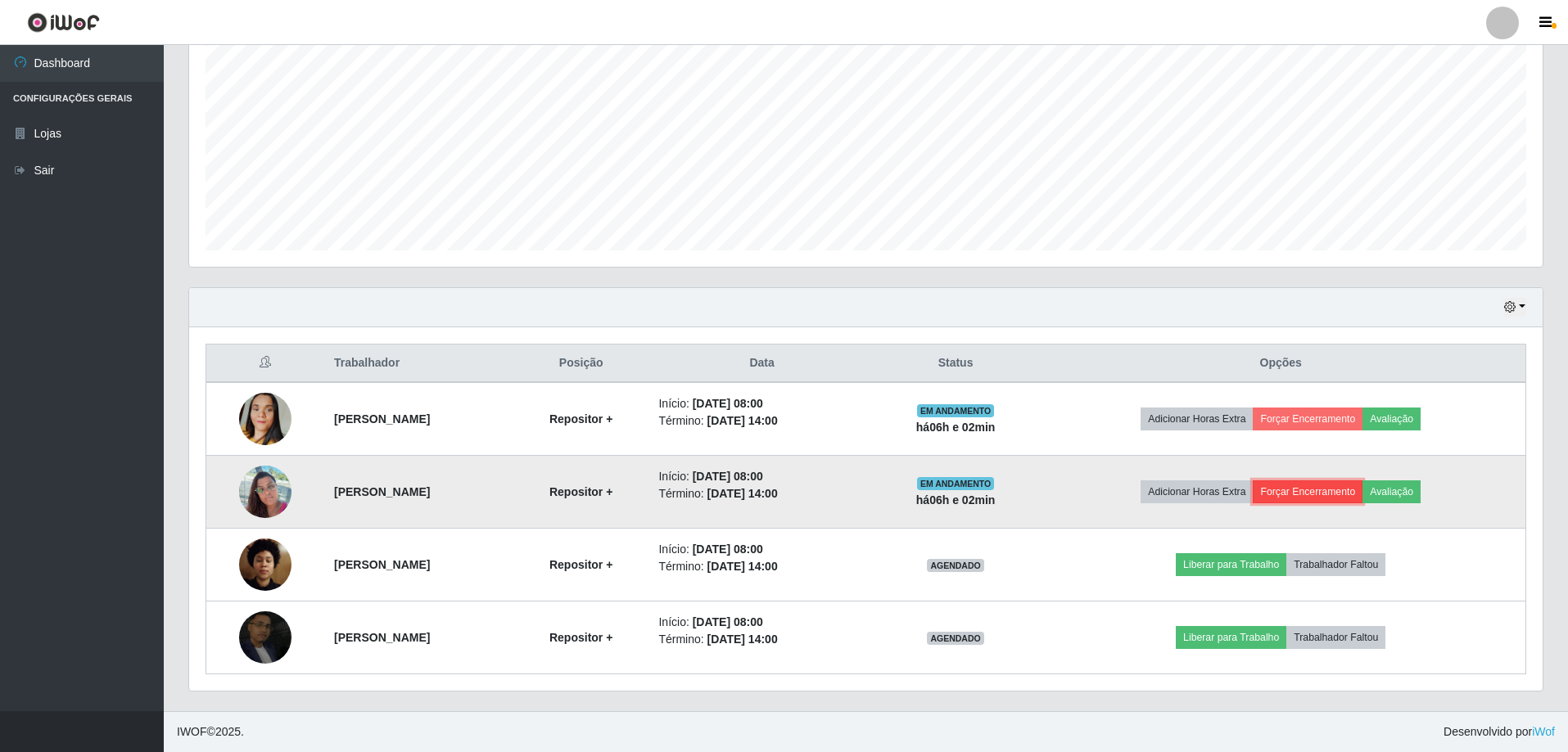
click at [1313, 490] on button "Forçar Encerramento" at bounding box center [1308, 491] width 110 height 22
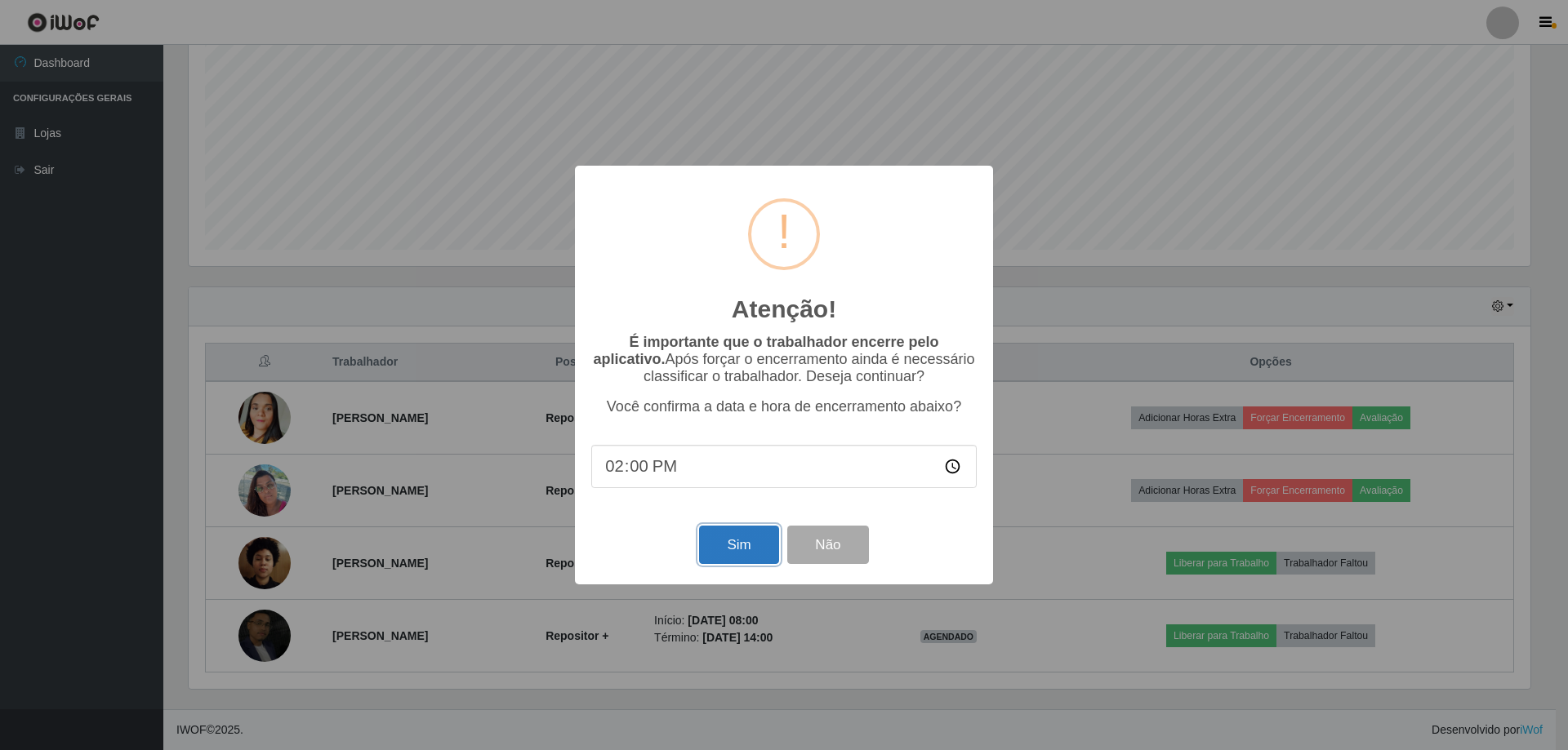
click at [760, 554] on button "Sim" at bounding box center [738, 544] width 79 height 38
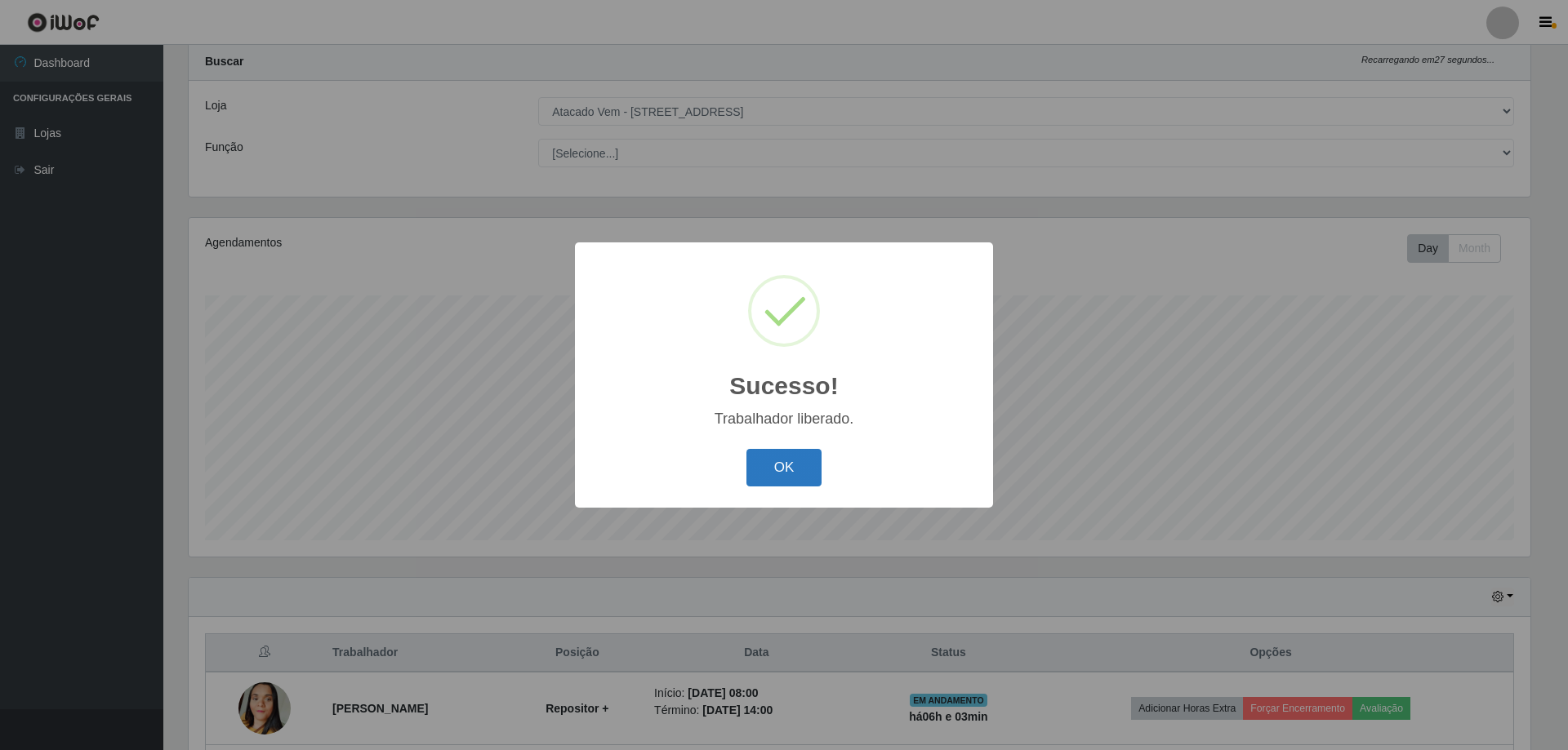
click at [780, 464] on button "OK" at bounding box center [784, 467] width 76 height 38
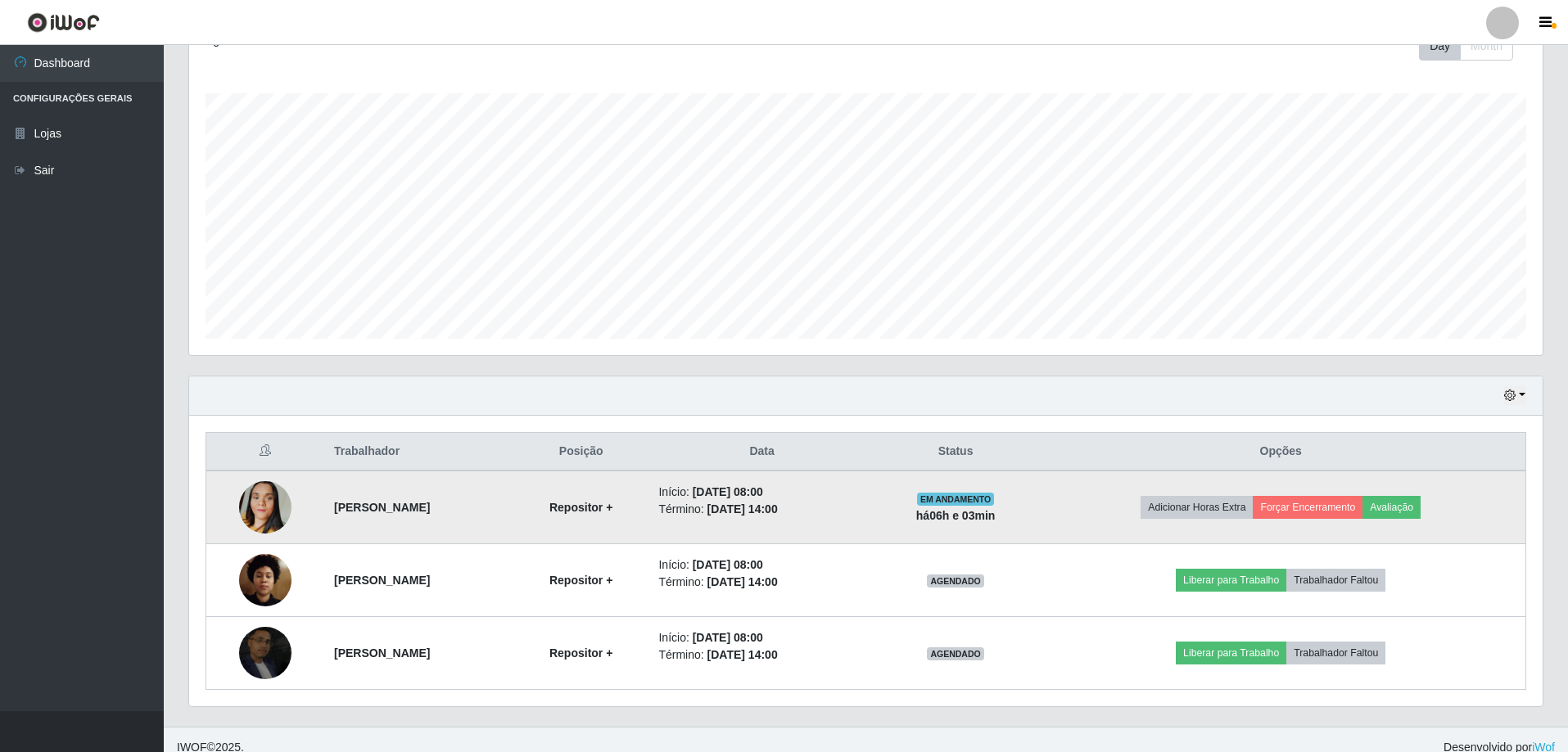
scroll to position [262, 0]
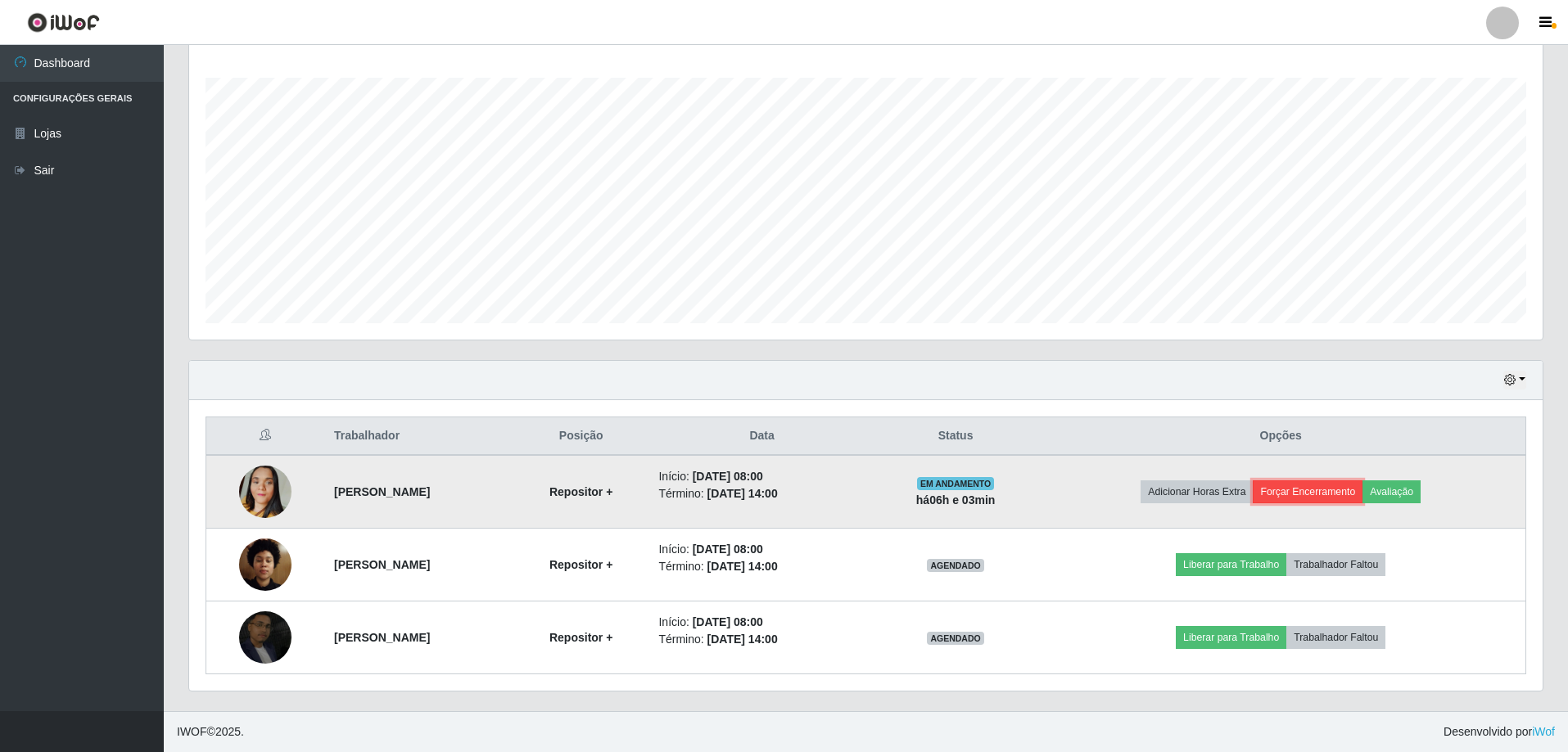
click at [1346, 494] on button "Forçar Encerramento" at bounding box center [1308, 491] width 110 height 22
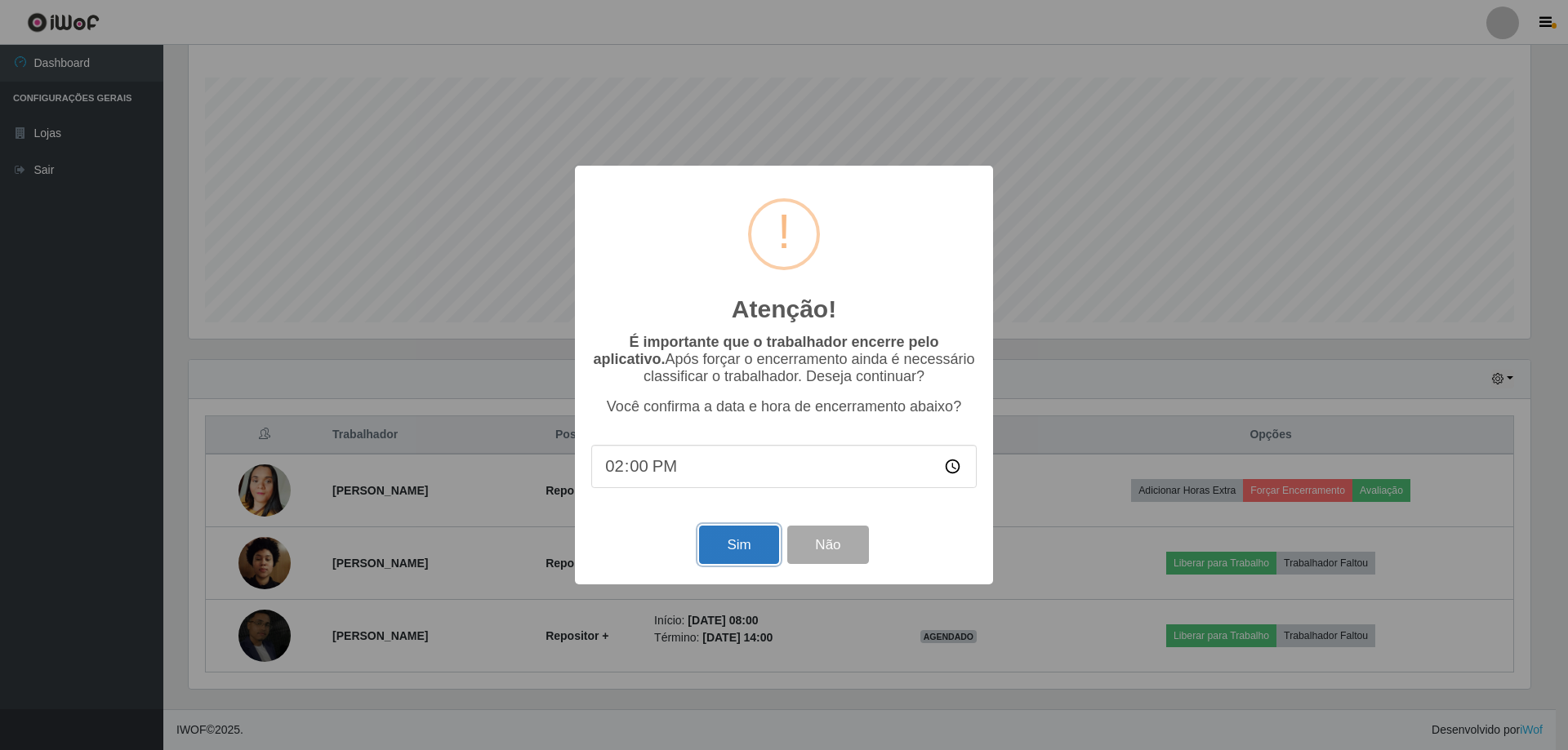
click at [742, 548] on button "Sim" at bounding box center [738, 544] width 79 height 38
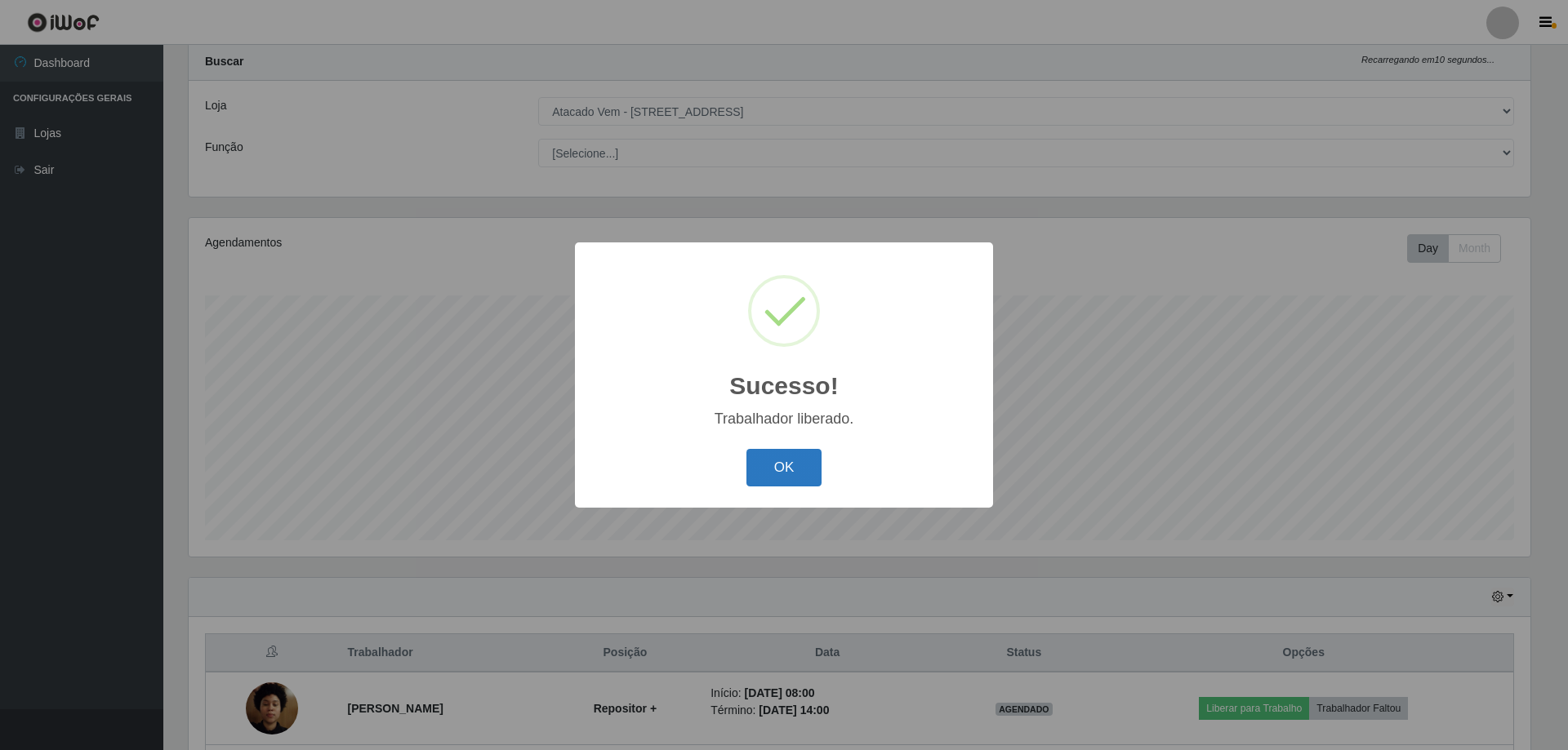
click at [780, 463] on button "OK" at bounding box center [784, 467] width 76 height 38
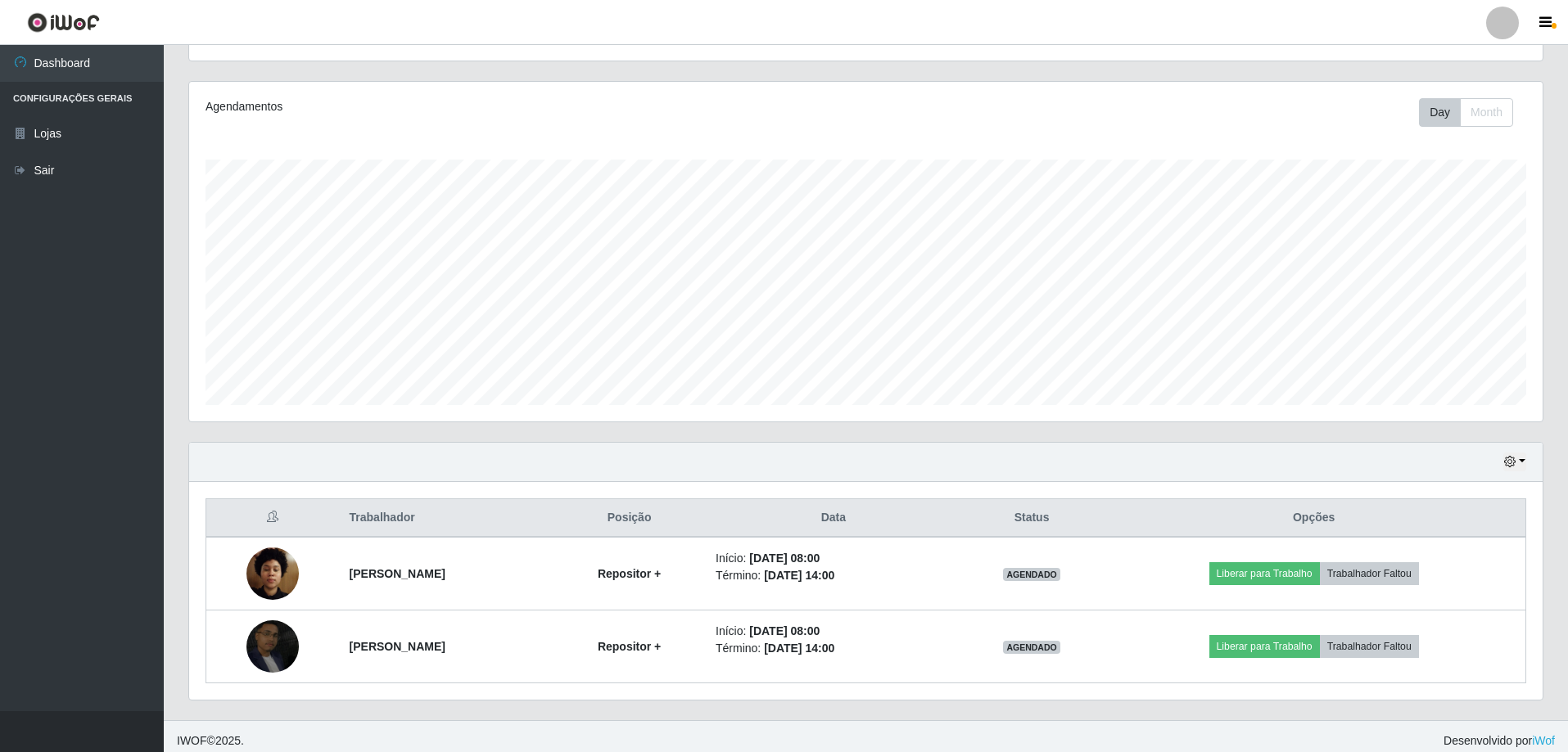
scroll to position [189, 0]
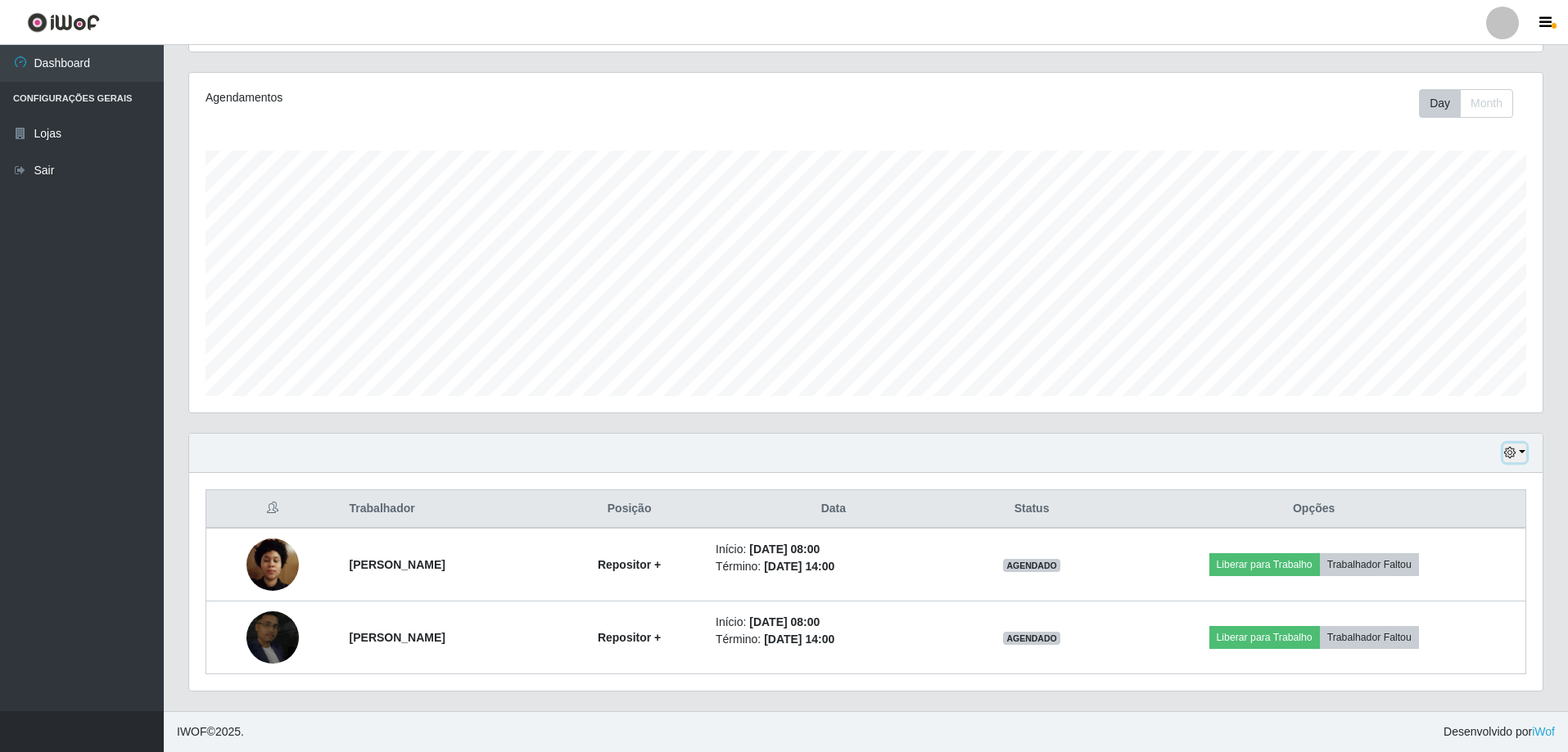
click at [1520, 451] on button "button" at bounding box center [1514, 453] width 22 height 19
click at [1399, 446] on div "Hoje 1 dia 3 dias 1 Semana Não encerrados" at bounding box center [866, 454] width 1354 height 39
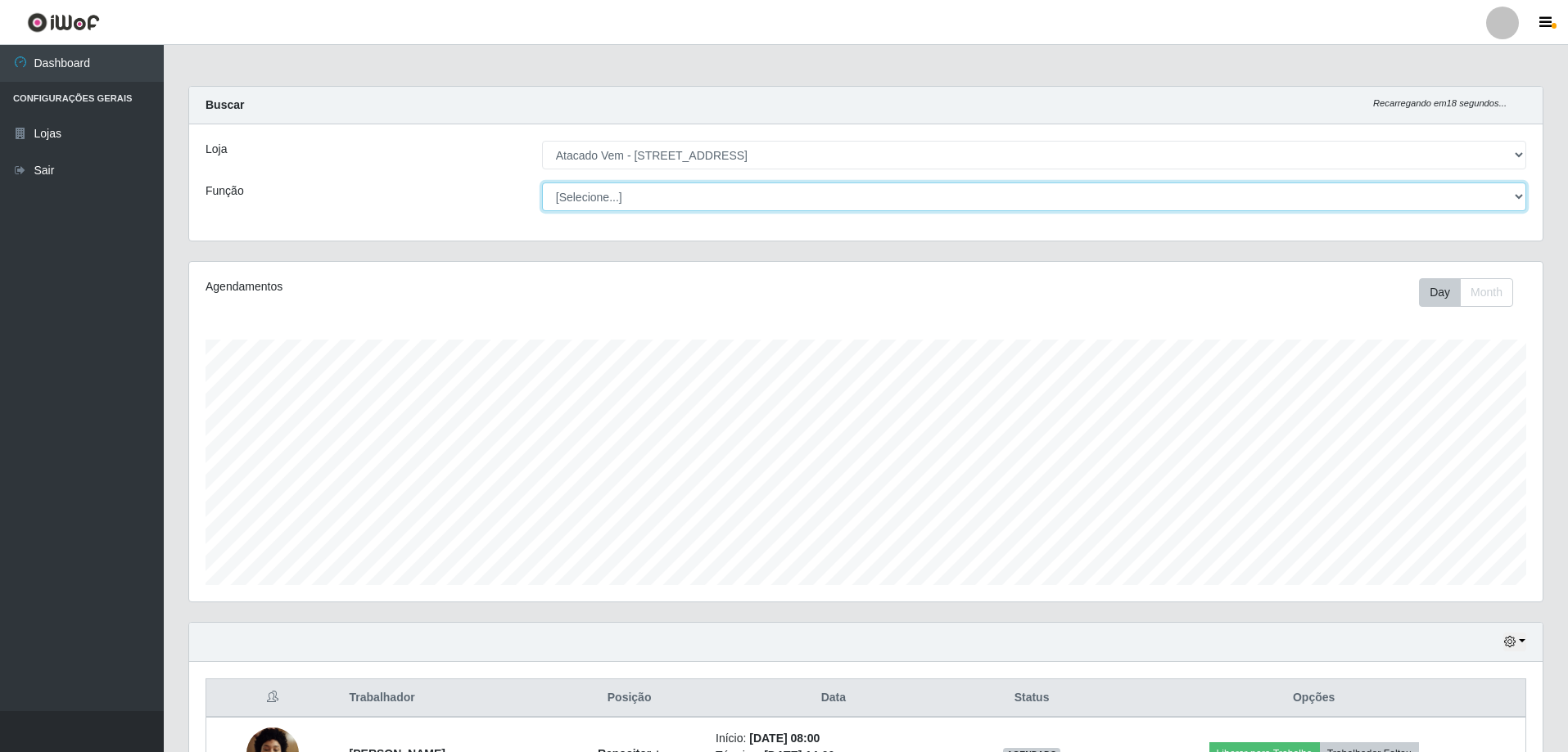
click at [1255, 195] on select "[Selecione...] Carregador e Descarregador de Caminhão Carregador e Descarregado…" at bounding box center [1034, 197] width 984 height 28
click at [1527, 197] on div "[Selecione...] Carregador e Descarregador de Caminhão Carregador e Descarregado…" at bounding box center [1034, 197] width 1008 height 28
